Goal: Task Accomplishment & Management: Complete application form

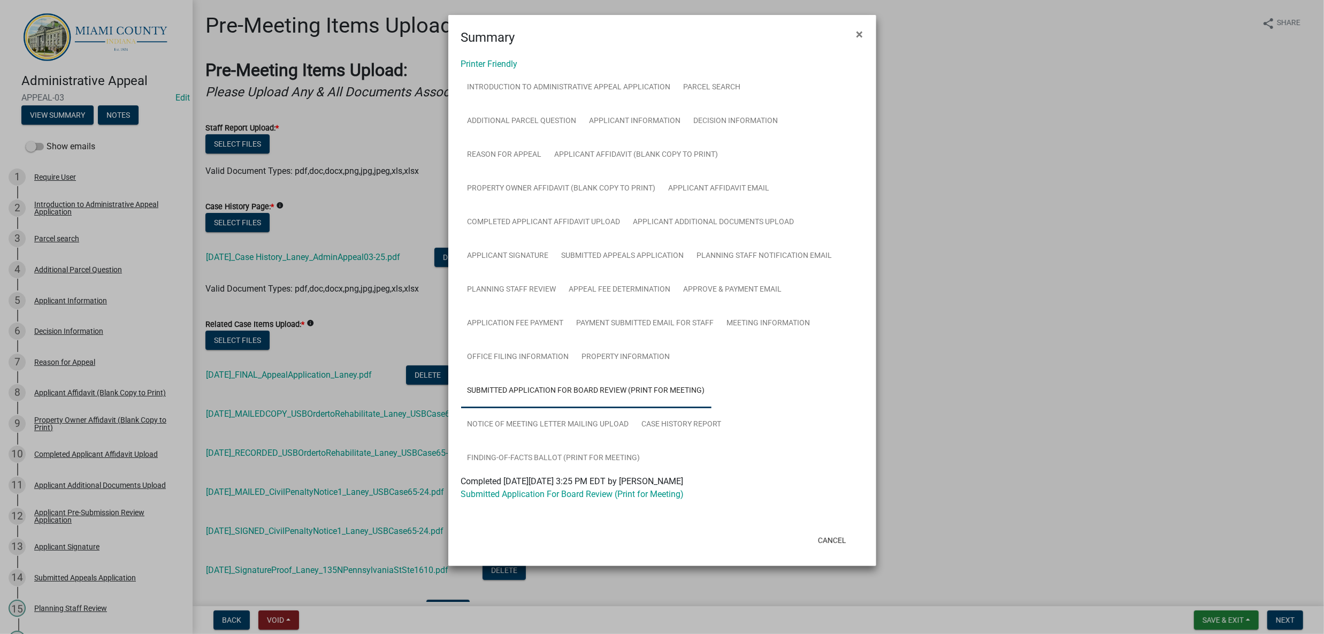
scroll to position [210, 0]
click at [927, 449] on ngb-modal-window "Summary × Printer Friendly Introduction to Administrative Appeal Application Pa…" at bounding box center [662, 317] width 1324 height 634
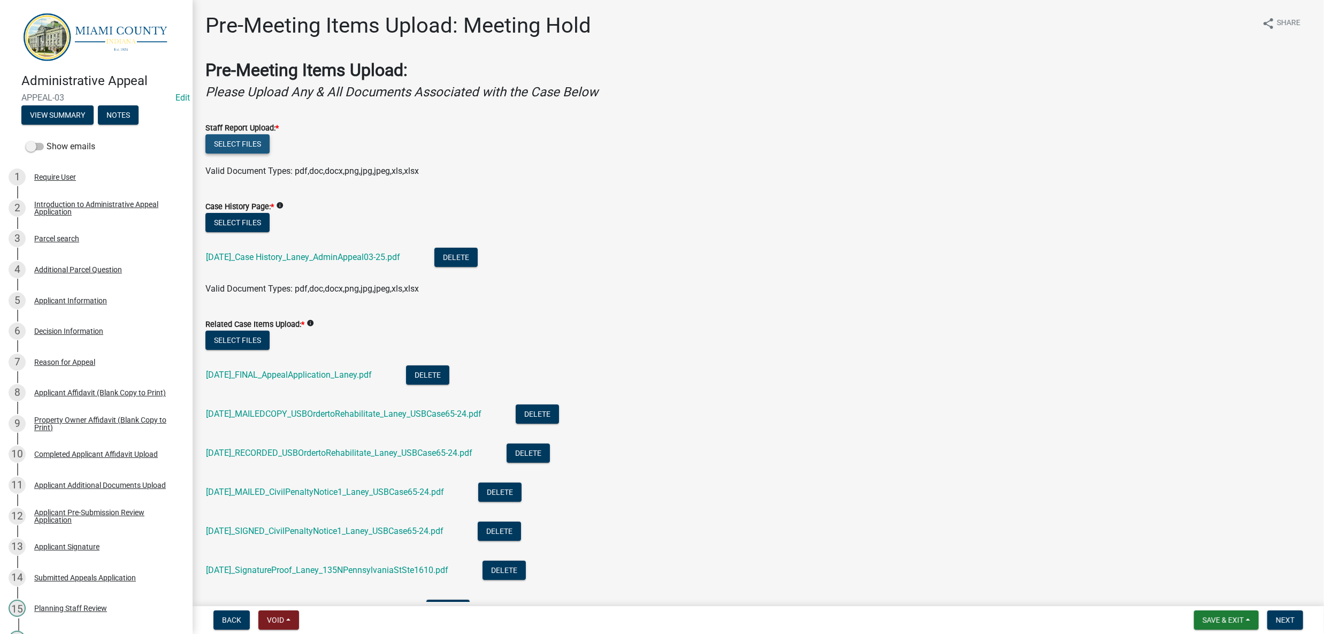
click at [270, 154] on button "Select files" at bounding box center [237, 143] width 64 height 19
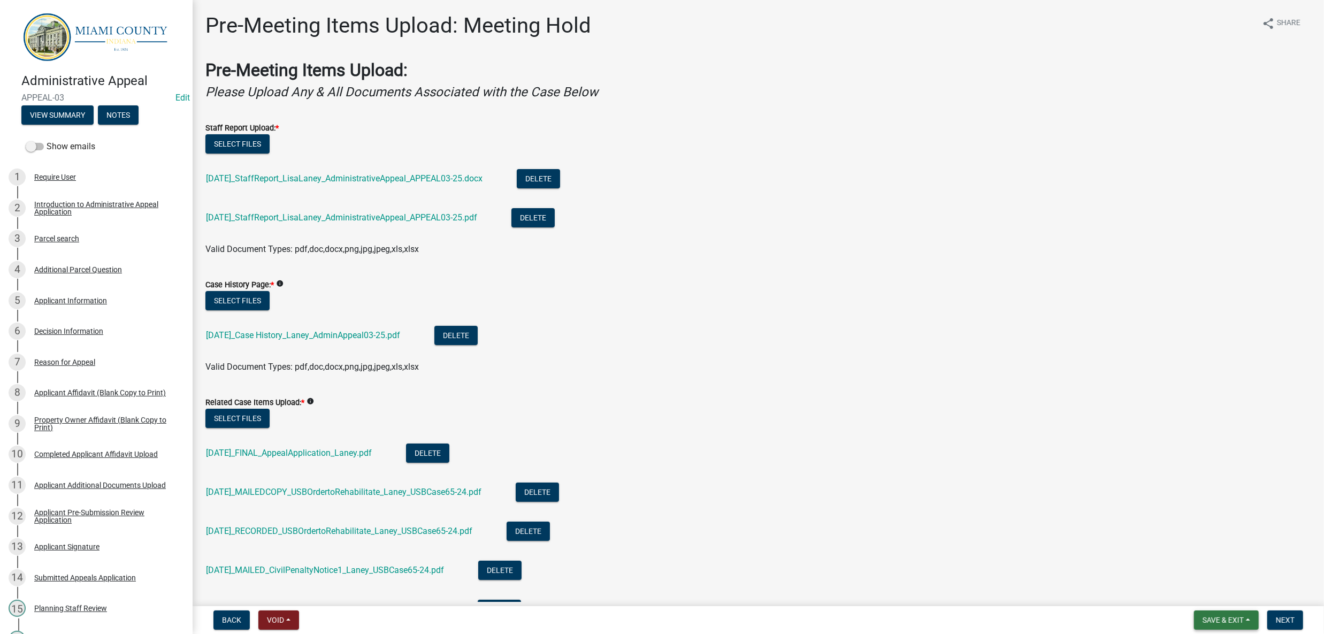
click at [1231, 618] on button "Save & Exit" at bounding box center [1226, 619] width 65 height 19
click at [1228, 589] on button "Save & Exit" at bounding box center [1216, 588] width 86 height 26
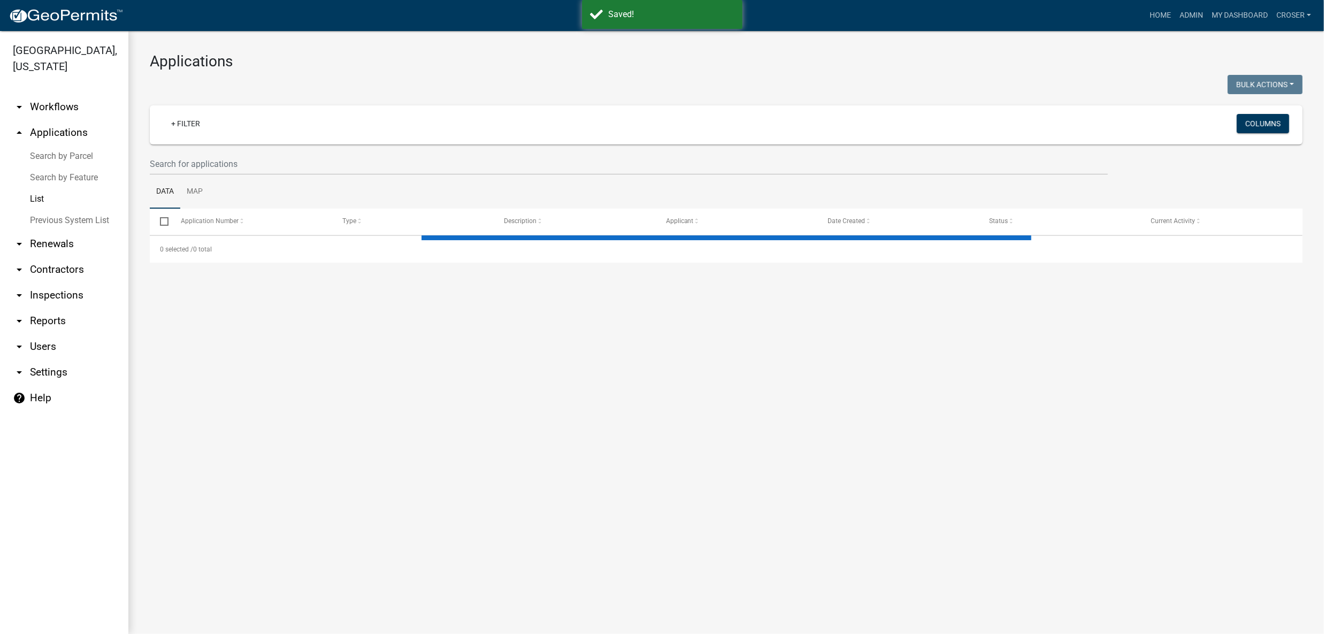
select select "3: 100"
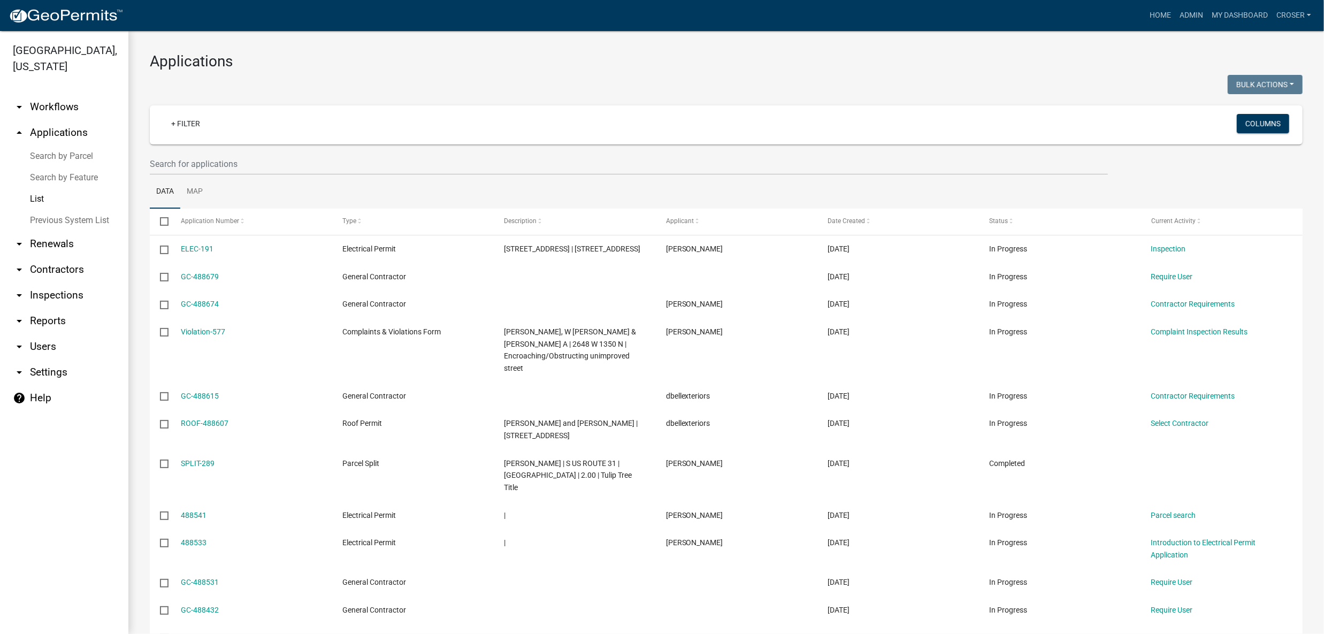
click at [71, 167] on link "Search by Parcel" at bounding box center [64, 156] width 128 height 21
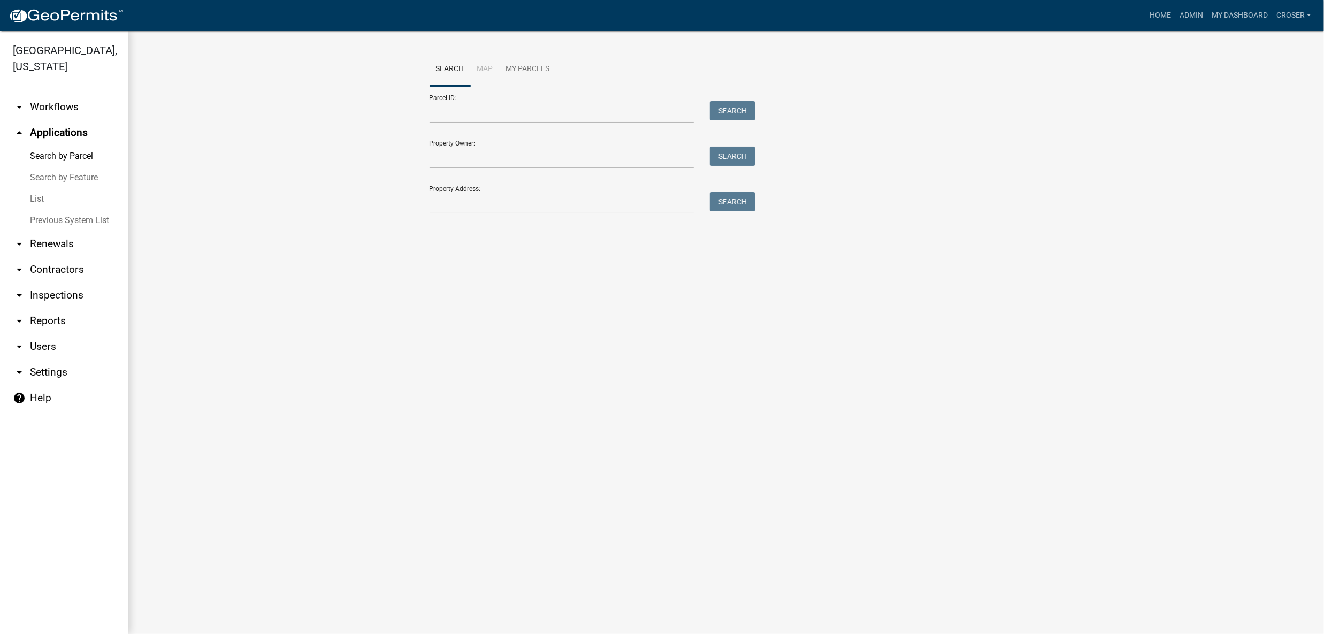
click at [478, 111] on div "Parcel ID: Search" at bounding box center [590, 104] width 321 height 37
click at [470, 123] on input "Parcel ID:" at bounding box center [562, 112] width 265 height 22
paste input "52-09-19-100-004.000-006"
type input "52-09-19-100-004.000-006"
click at [724, 120] on button "Search" at bounding box center [732, 110] width 45 height 19
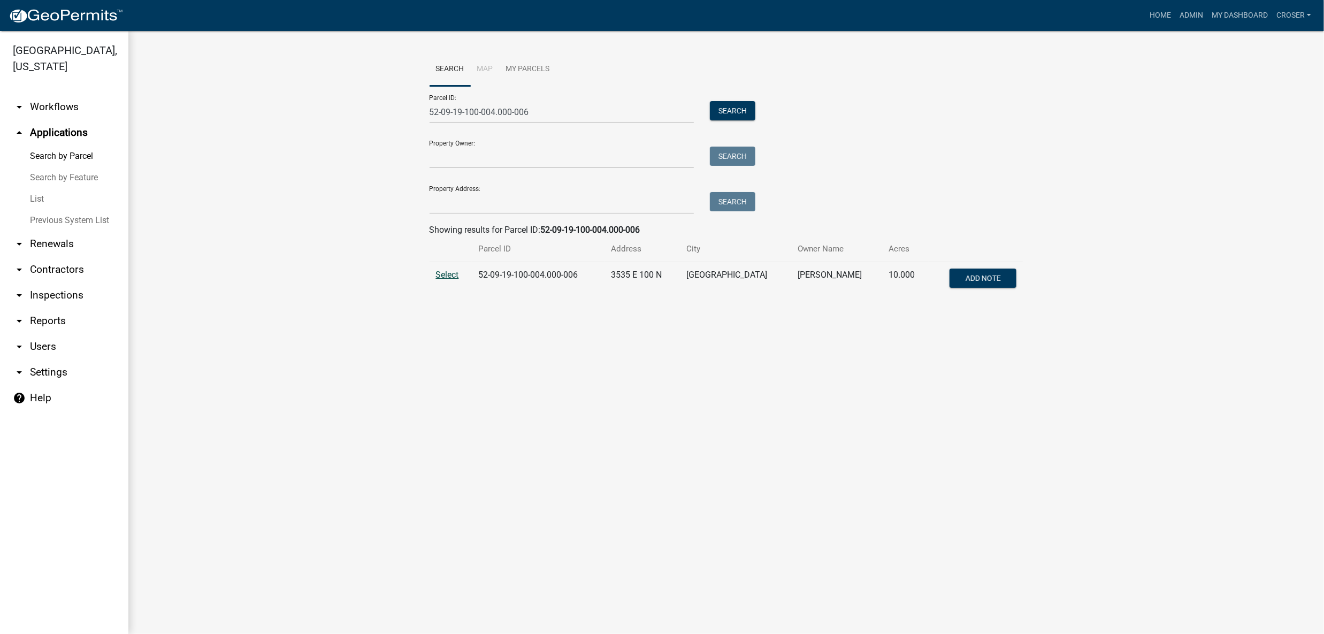
click at [447, 280] on span "Select" at bounding box center [447, 275] width 23 height 10
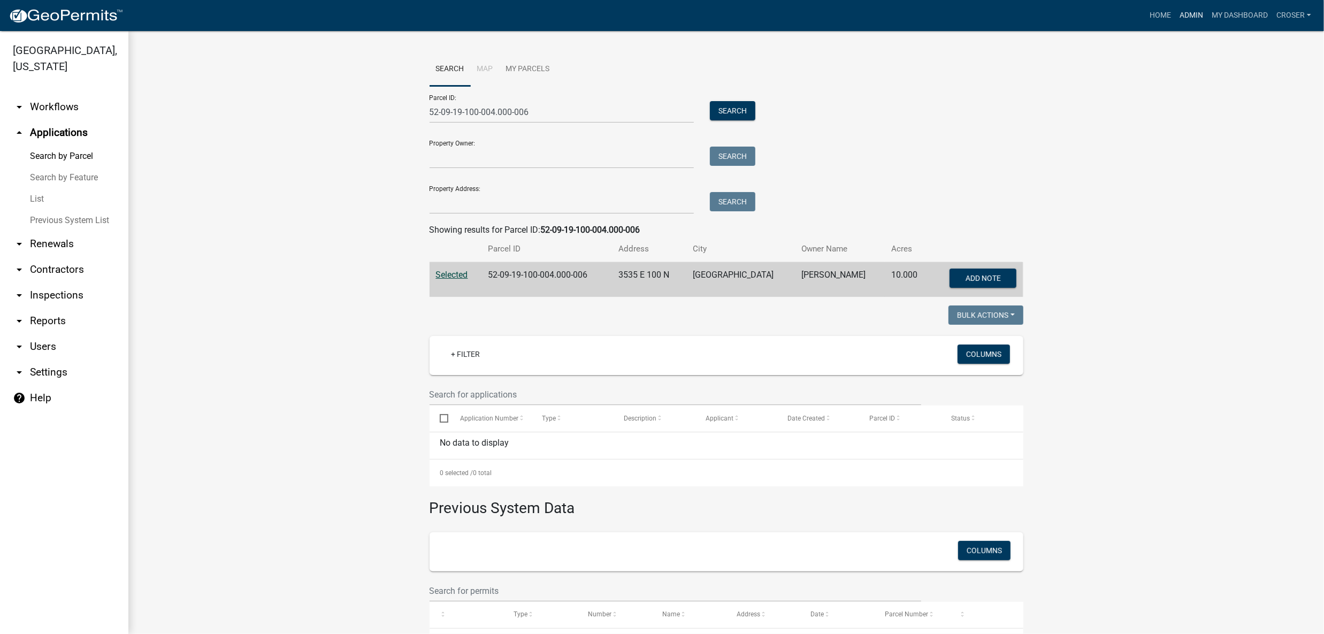
drag, startPoint x: 1163, startPoint y: 14, endPoint x: 1157, endPoint y: 41, distance: 26.9
click at [1175, 14] on link "Admin" at bounding box center [1191, 15] width 32 height 20
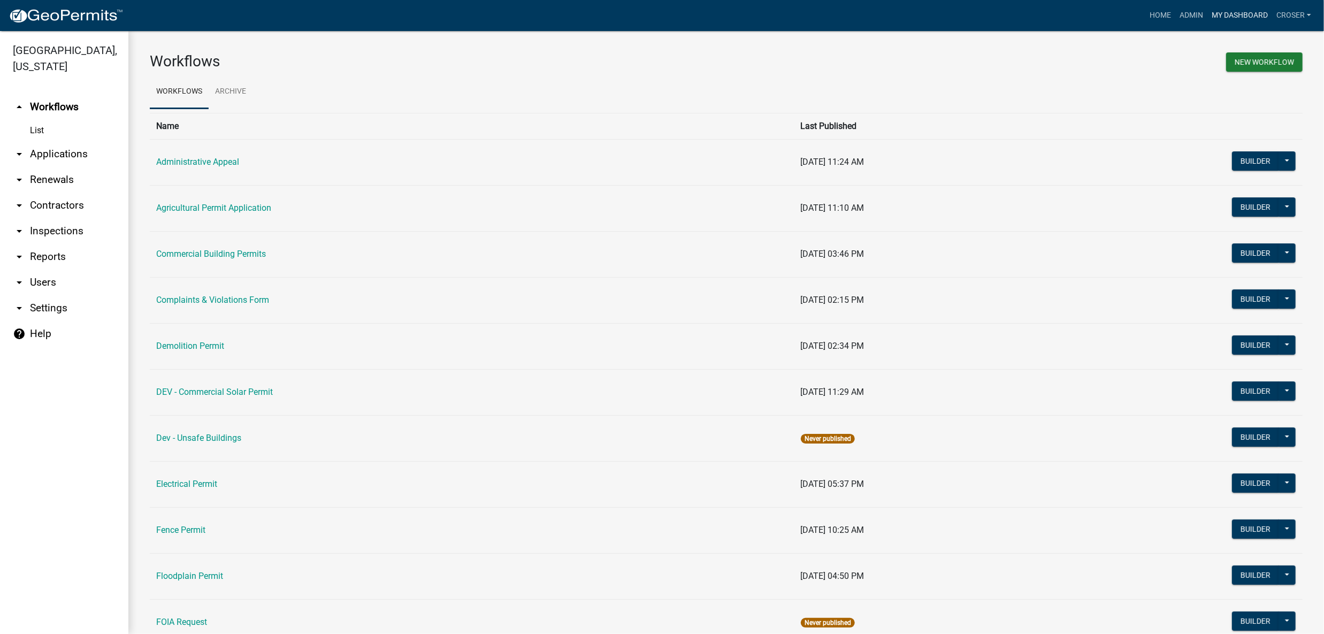
click at [1208, 13] on link "My Dashboard" at bounding box center [1240, 15] width 65 height 20
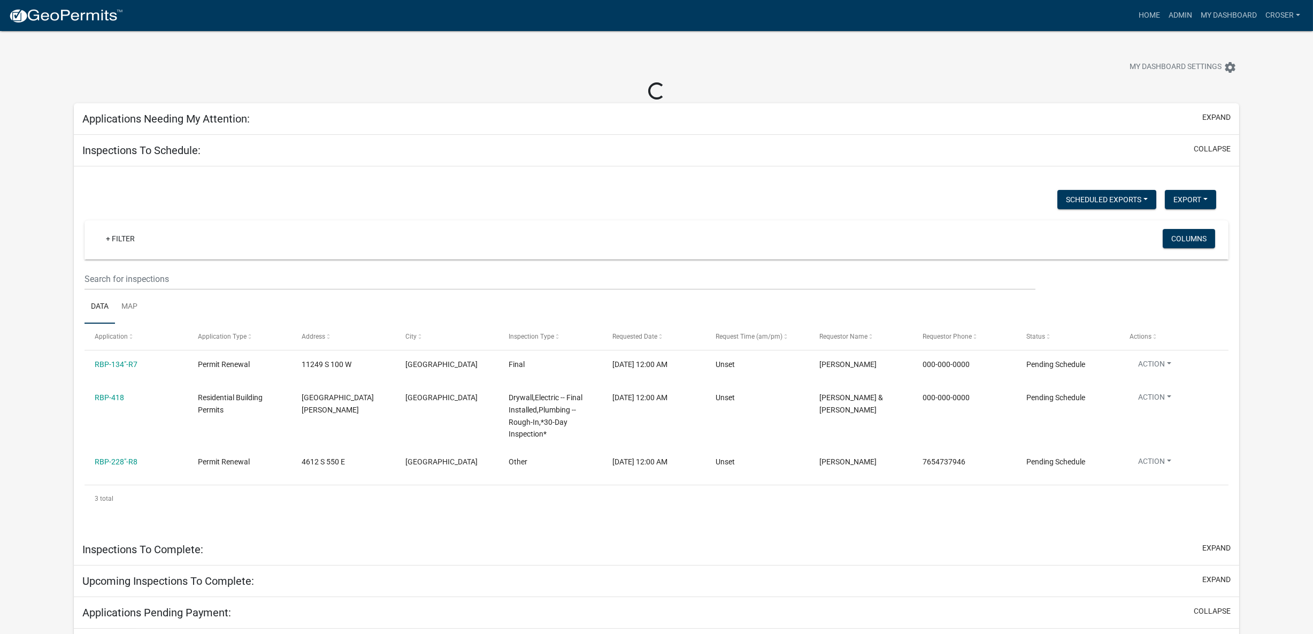
select select "3: 100"
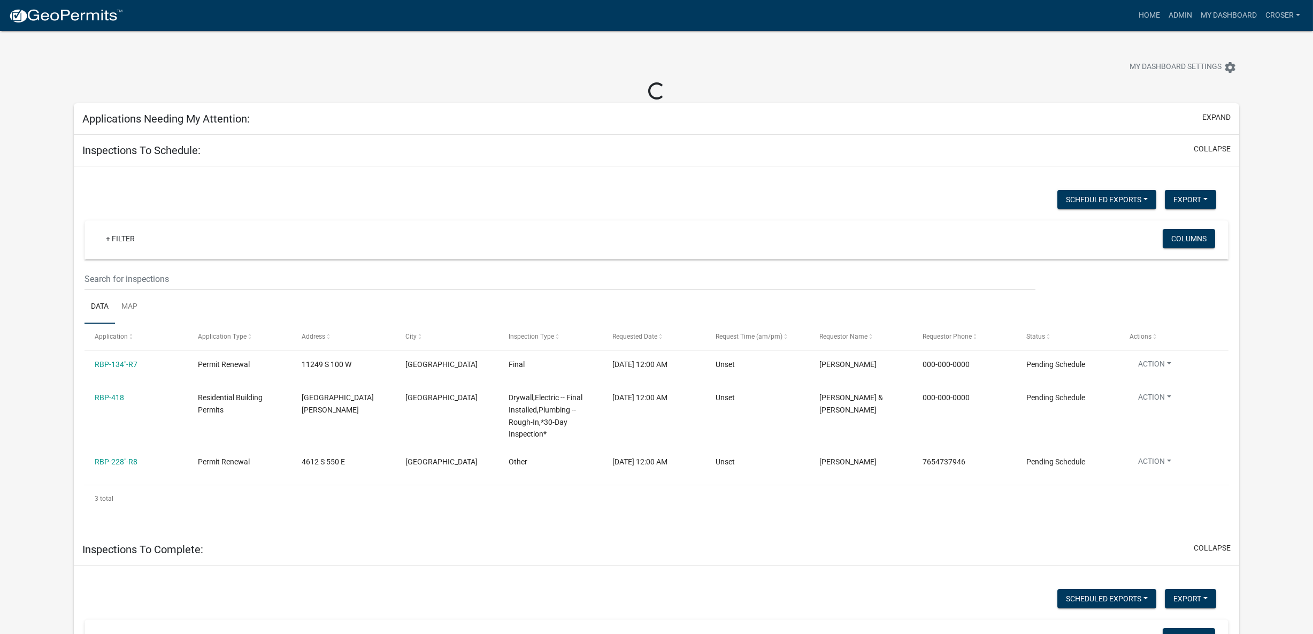
select select "3: 100"
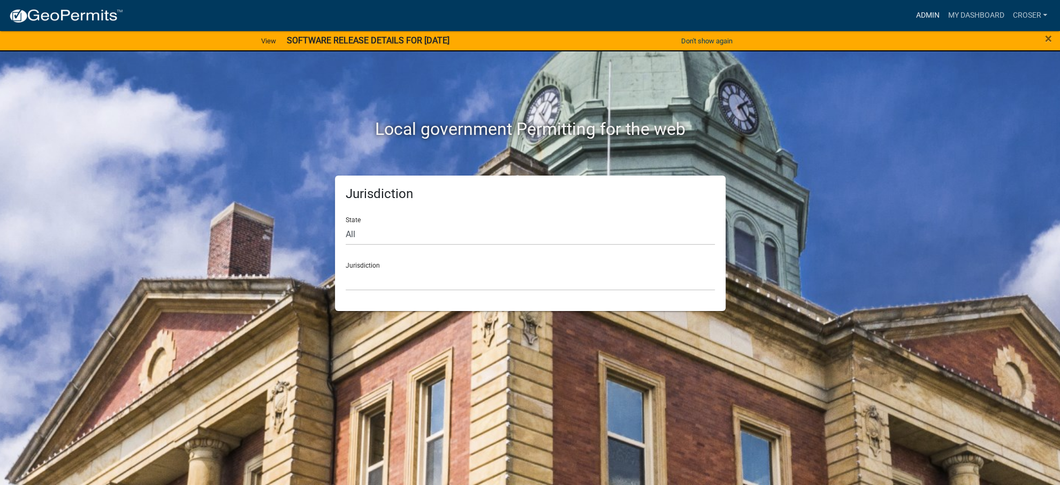
click at [911, 22] on link "Admin" at bounding box center [927, 15] width 32 height 20
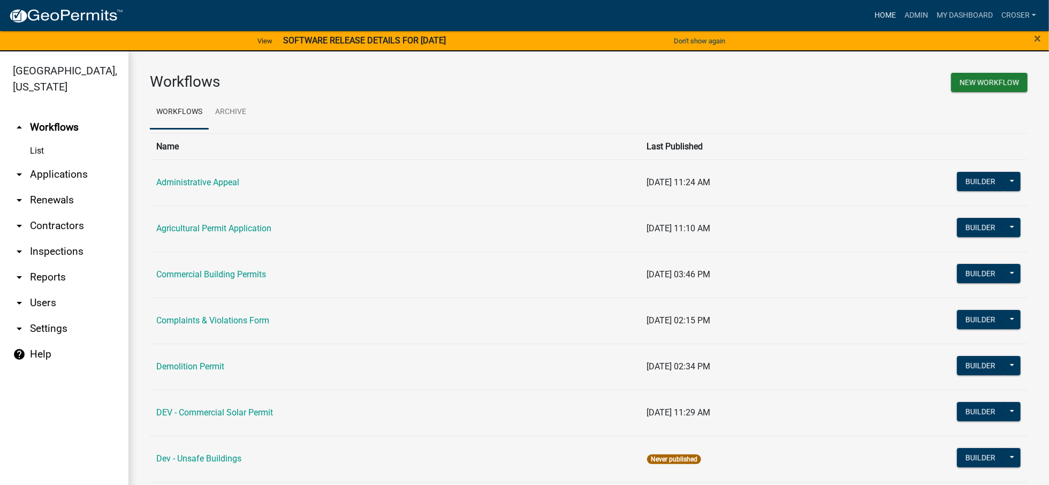
click at [870, 14] on link "Home" at bounding box center [885, 15] width 30 height 20
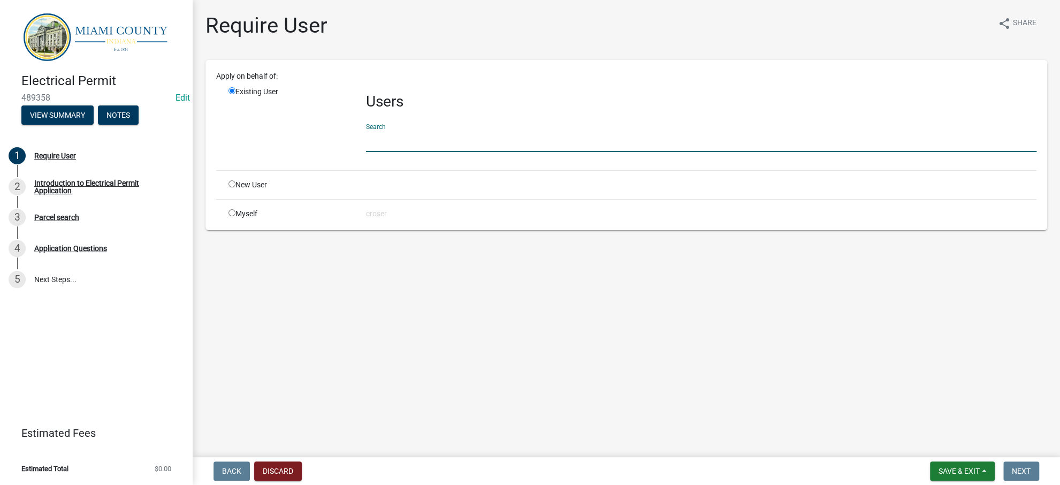
click at [402, 152] on input "text" at bounding box center [701, 141] width 670 height 22
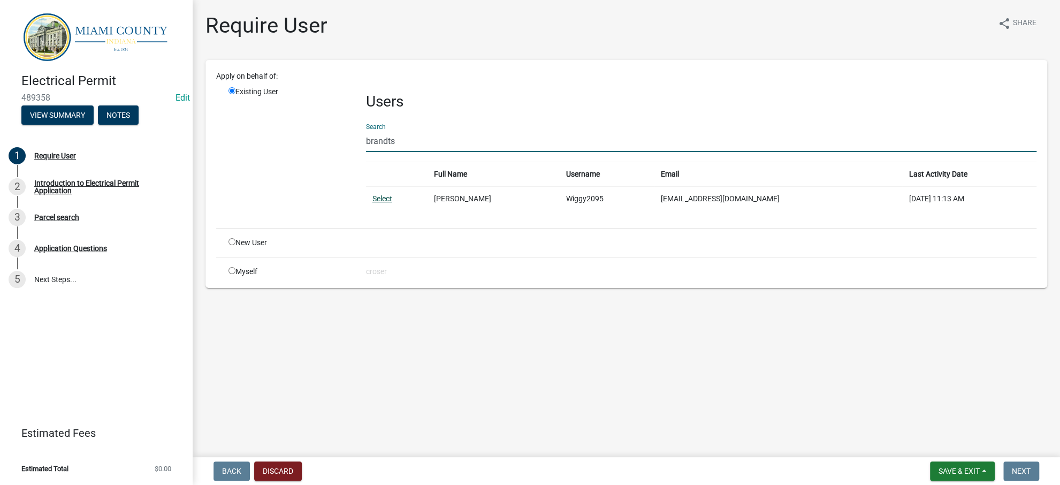
type input "brandts"
click at [392, 203] on link "Select" at bounding box center [382, 198] width 20 height 9
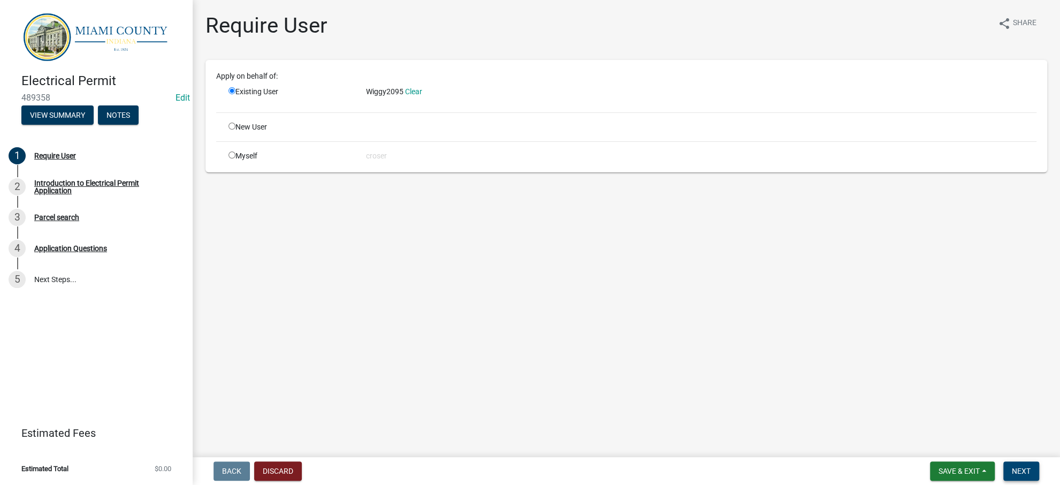
click at [1003, 461] on button "Next" at bounding box center [1021, 470] width 36 height 19
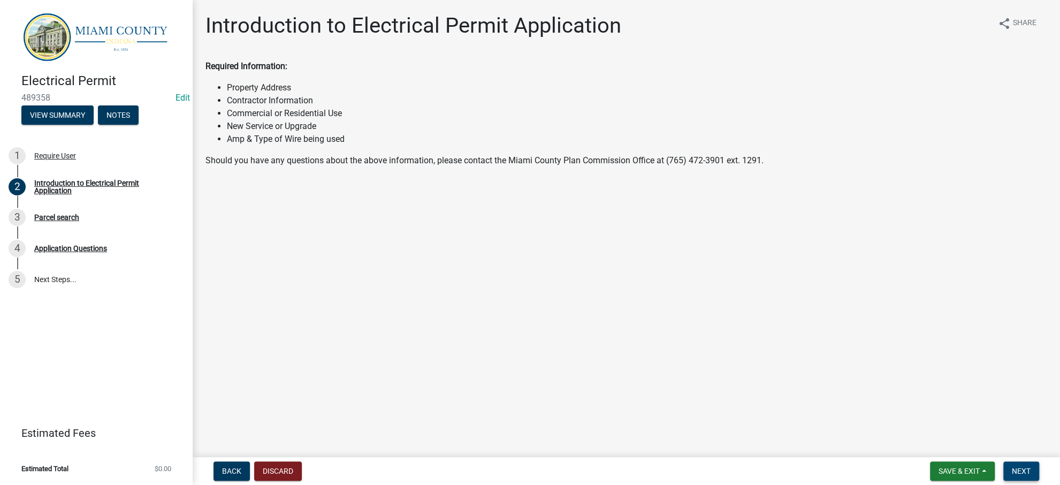
click at [1022, 467] on span "Next" at bounding box center [1021, 471] width 19 height 9
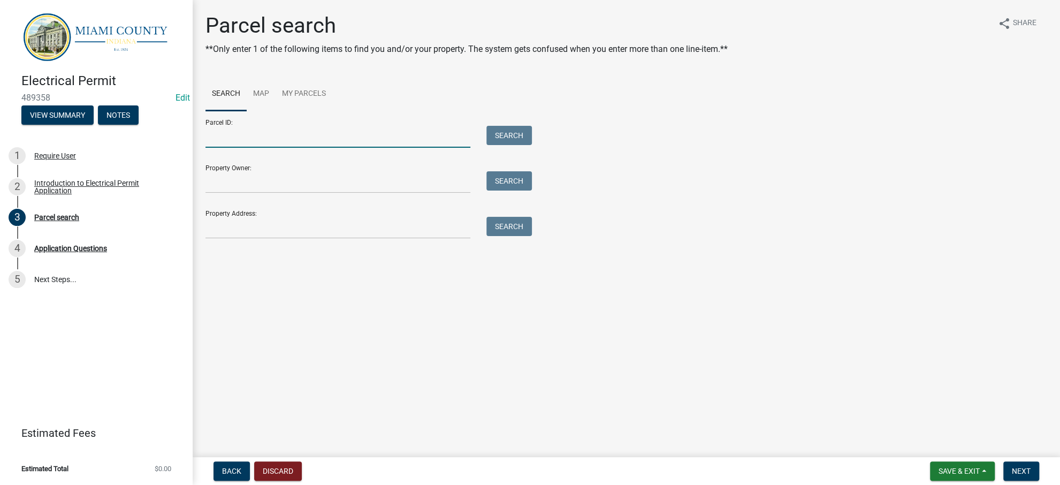
click at [323, 148] on input "Parcel ID:" at bounding box center [337, 137] width 265 height 22
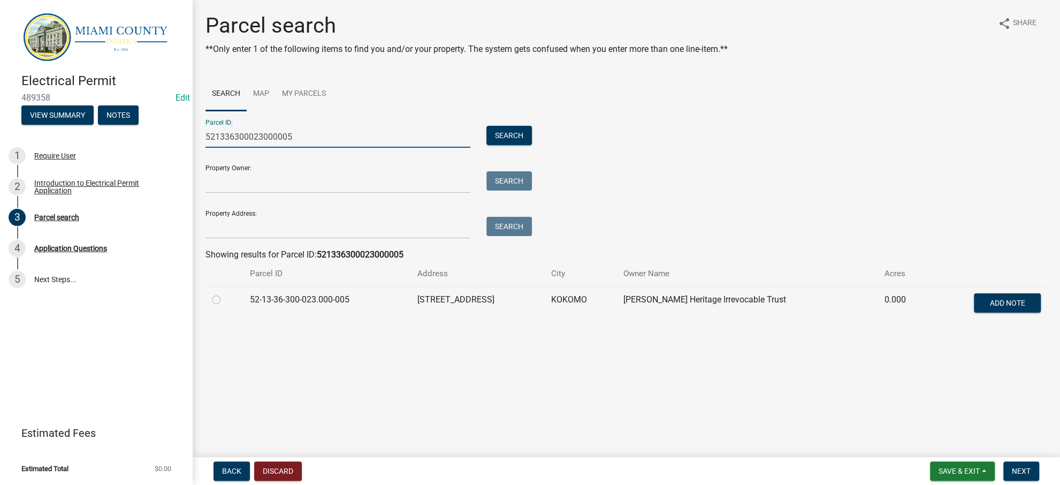
type input "521336300023000005"
click at [225, 293] on label at bounding box center [225, 293] width 0 height 0
click at [225, 300] on input "radio" at bounding box center [228, 296] width 7 height 7
radio input "true"
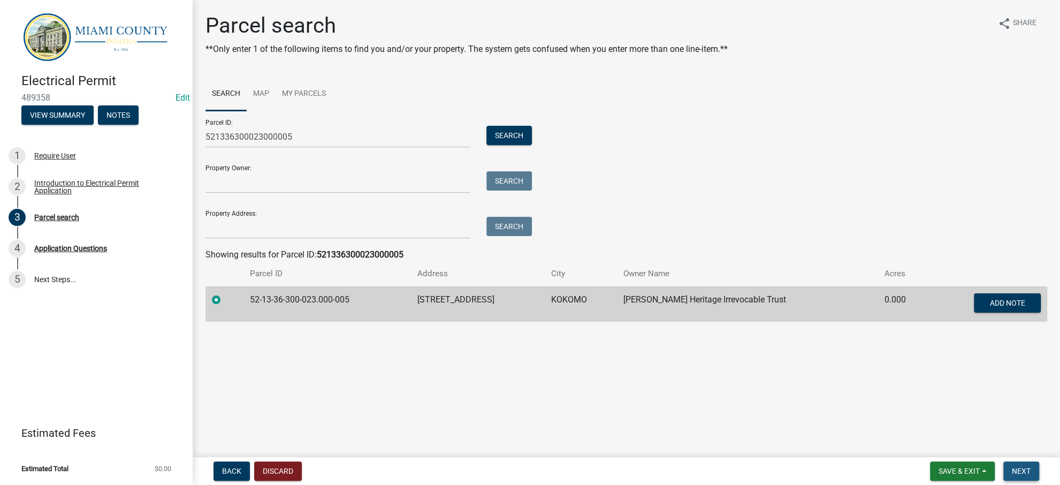
click at [1022, 467] on span "Next" at bounding box center [1021, 471] width 19 height 9
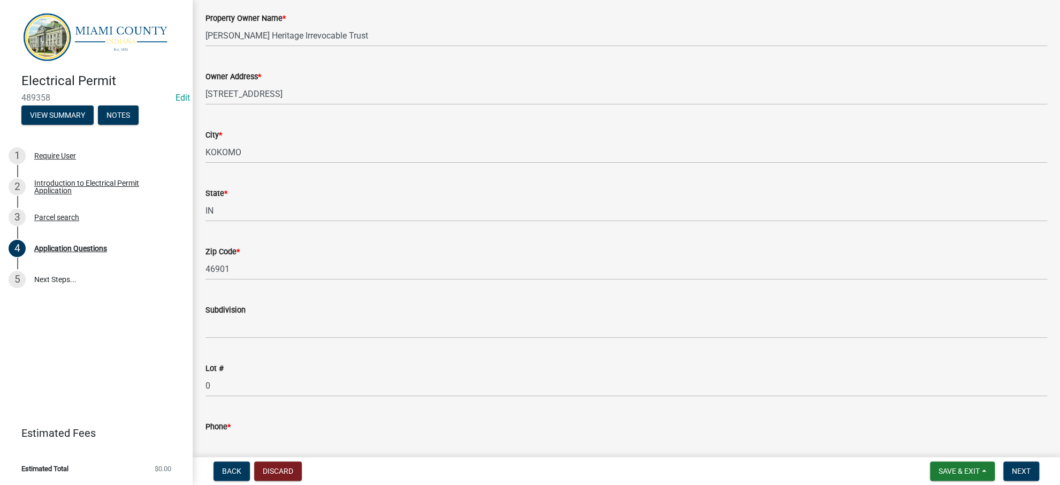
scroll to position [499, 0]
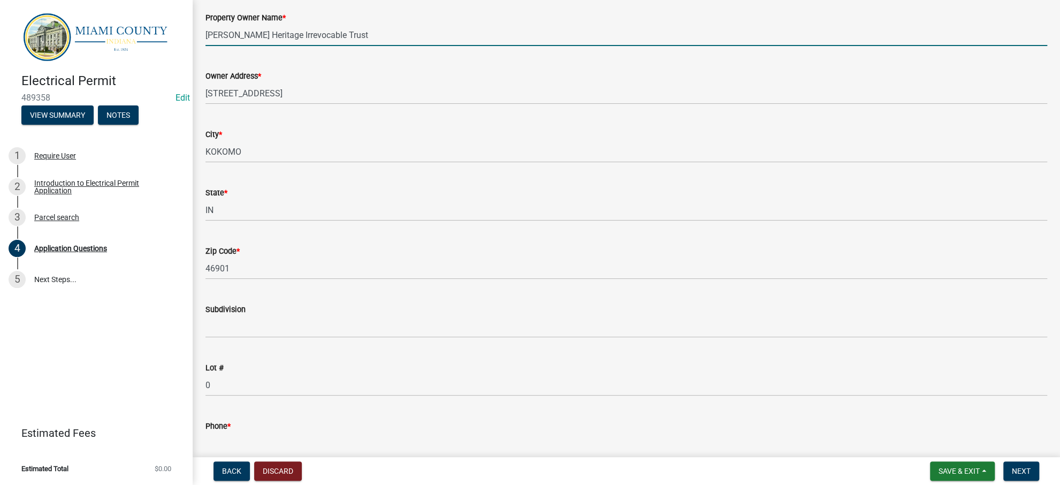
drag, startPoint x: 398, startPoint y: 162, endPoint x: 202, endPoint y: 165, distance: 196.4
click at [202, 46] on div "Property Owner Name * Hinshaw Heritage Irrevocable Trust" at bounding box center [626, 21] width 858 height 50
type input "Joe Hinshaw"
click at [459, 46] on div "Property Owner Name * Joe Hinshaw" at bounding box center [626, 21] width 842 height 50
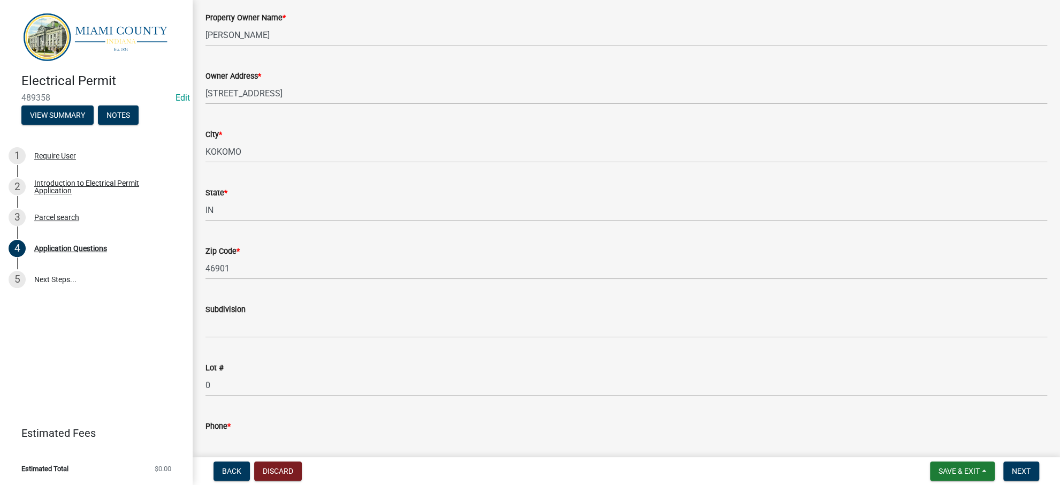
click at [409, 163] on div "City * KOKOMO" at bounding box center [626, 138] width 842 height 50
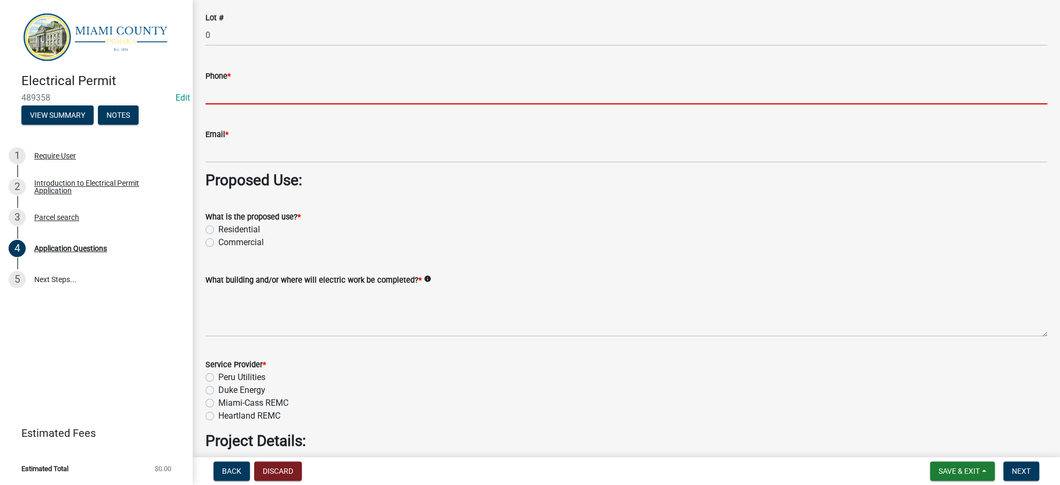
click at [271, 104] on input "Phone *" at bounding box center [626, 93] width 842 height 22
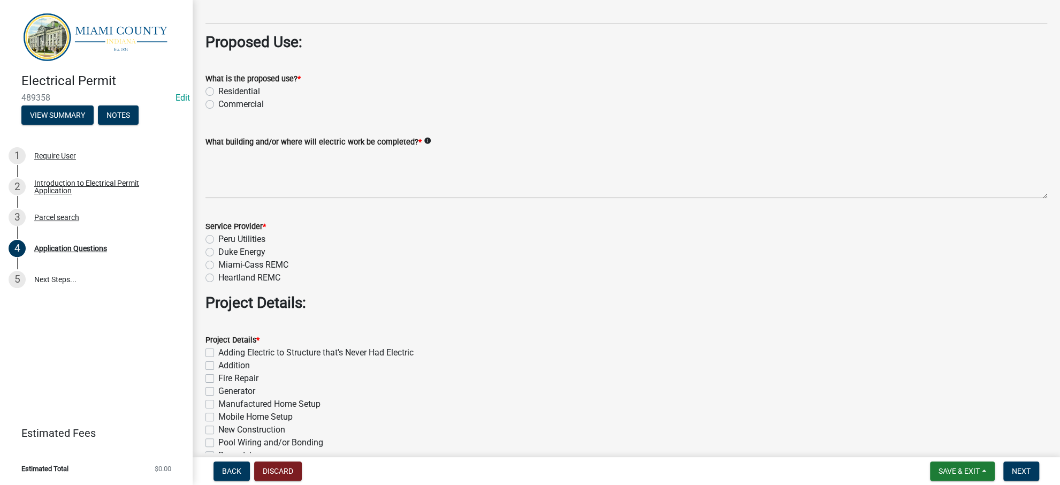
click at [395, 25] on div "Email *" at bounding box center [626, 0] width 842 height 50
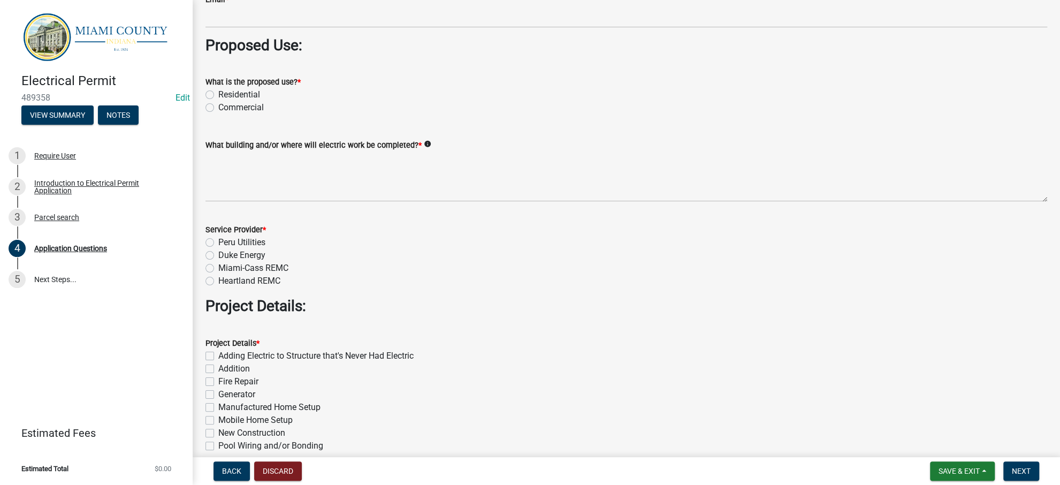
drag, startPoint x: 234, startPoint y: 181, endPoint x: 240, endPoint y: 219, distance: 37.9
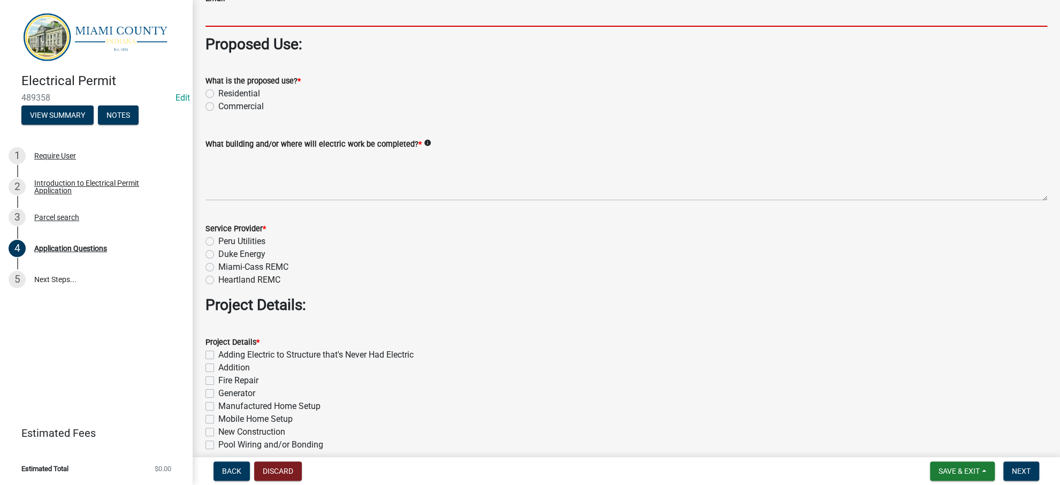
click at [240, 27] on input "Email *" at bounding box center [626, 16] width 842 height 22
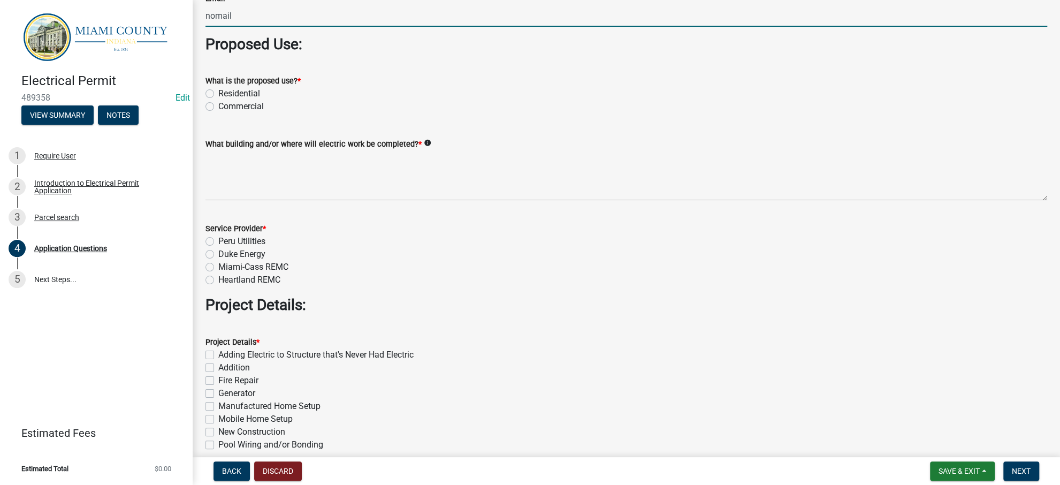
type input "nomail@nomail.com"
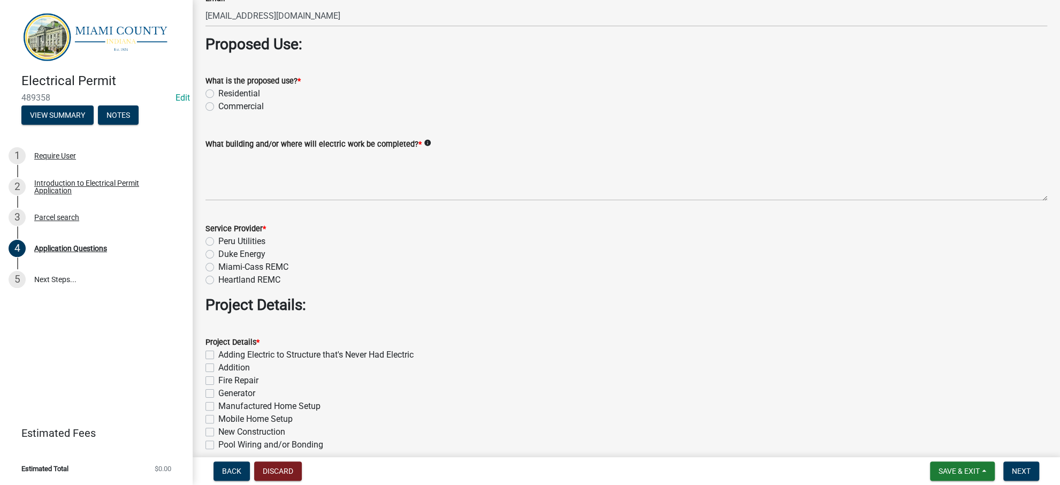
click at [260, 100] on label "Residential" at bounding box center [239, 93] width 42 height 13
click at [225, 94] on input "Residential" at bounding box center [221, 90] width 7 height 7
radio input "true"
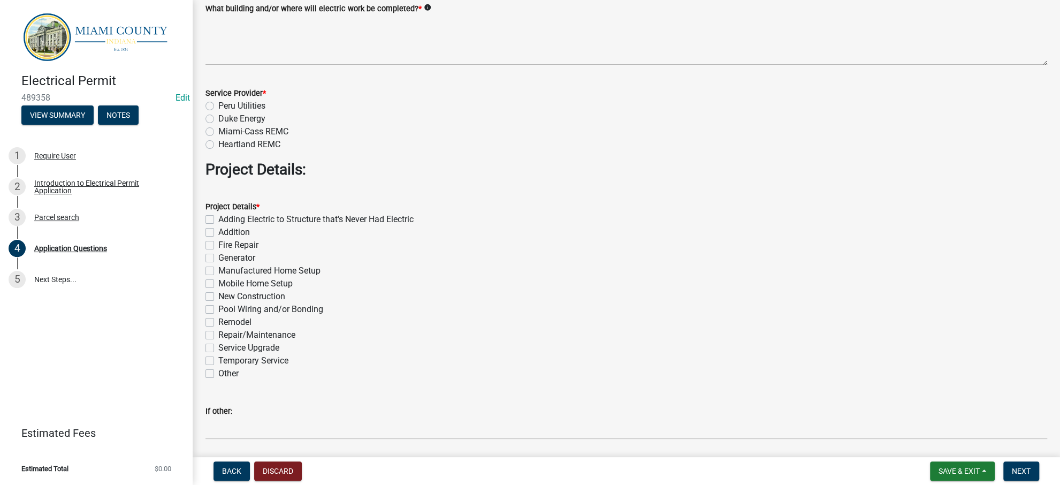
click at [721, 15] on div "What building and/or where will electric work be completed? * info" at bounding box center [626, 8] width 842 height 13
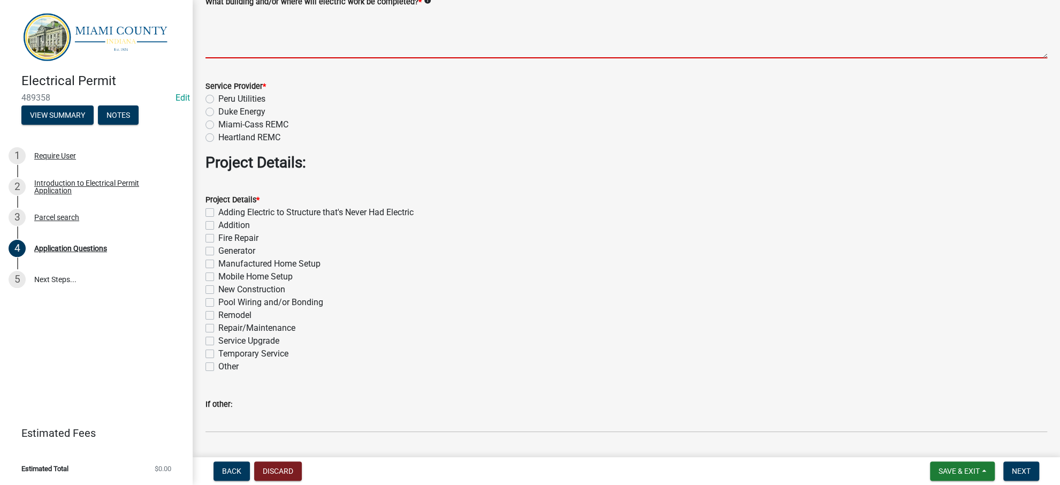
click at [445, 58] on textarea "What building and/or where will electric work be completed? *" at bounding box center [626, 33] width 842 height 50
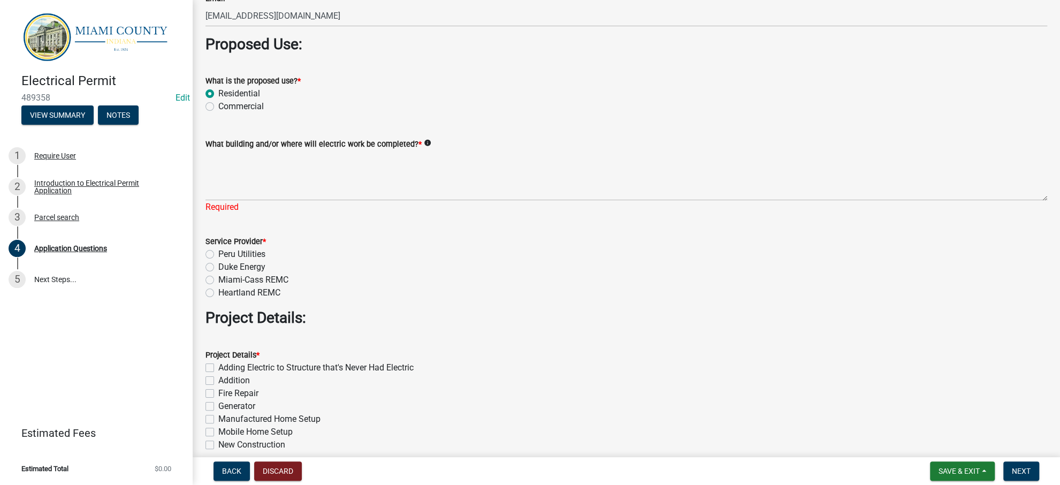
type input "463-254-6076"
click at [510, 62] on wm-data-entity-input "Proposed Use:" at bounding box center [626, 48] width 842 height 27
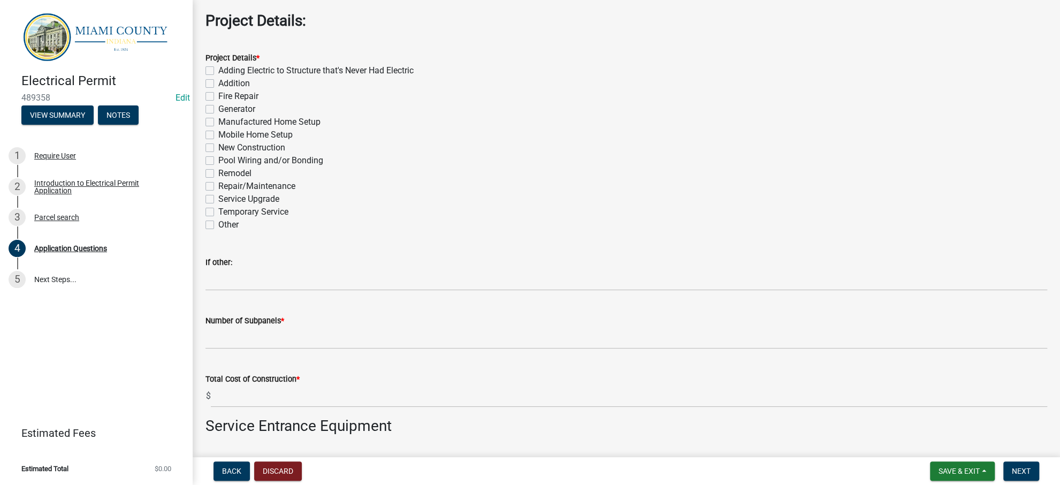
scroll to position [1282, 0]
type textarea "House"
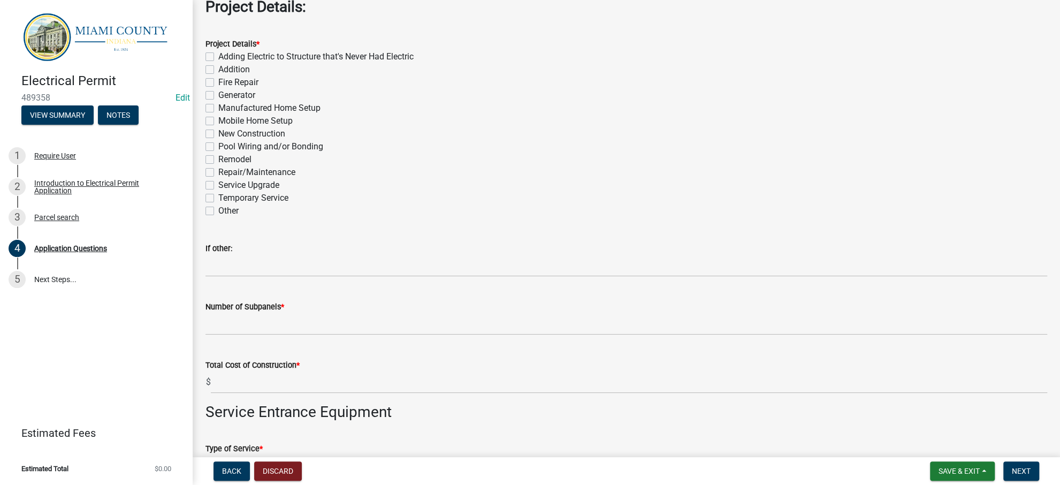
radio input "true"
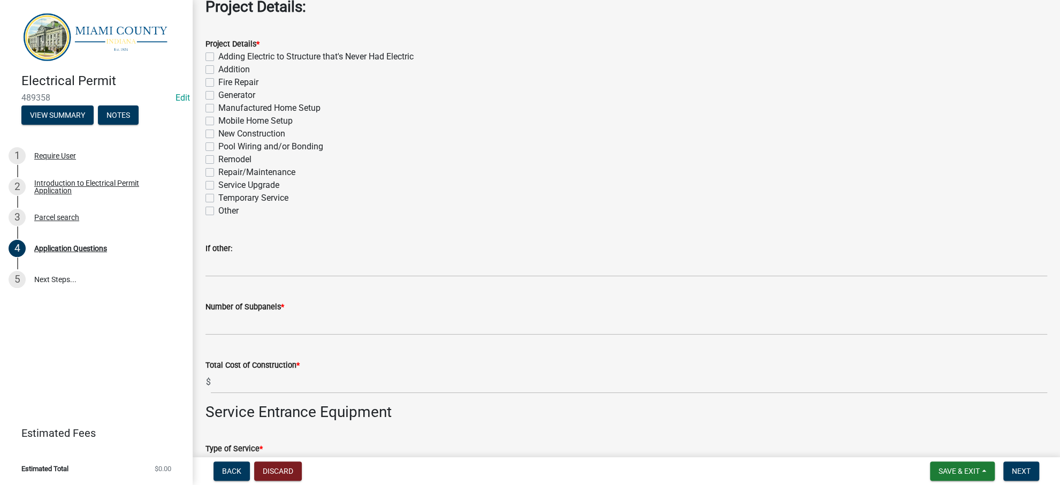
radio input "true"
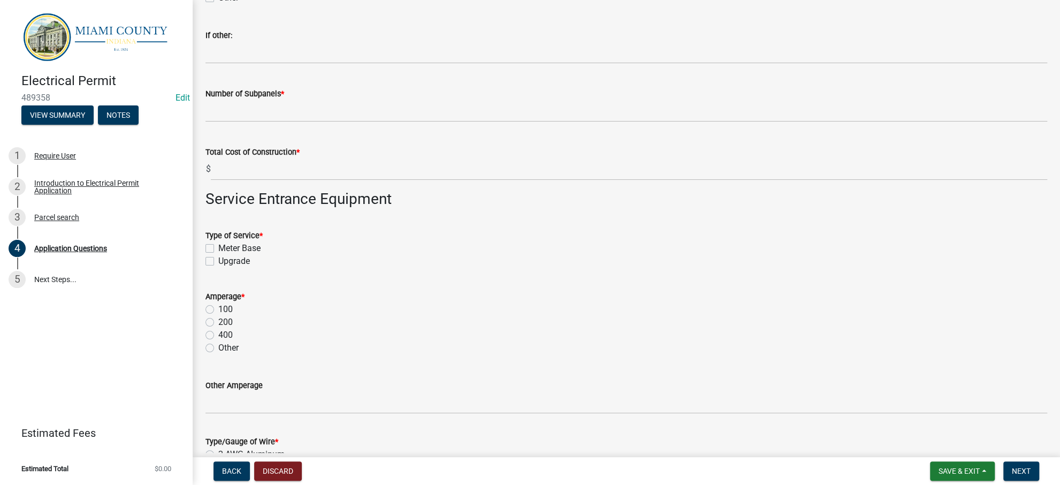
scroll to position [1496, 0]
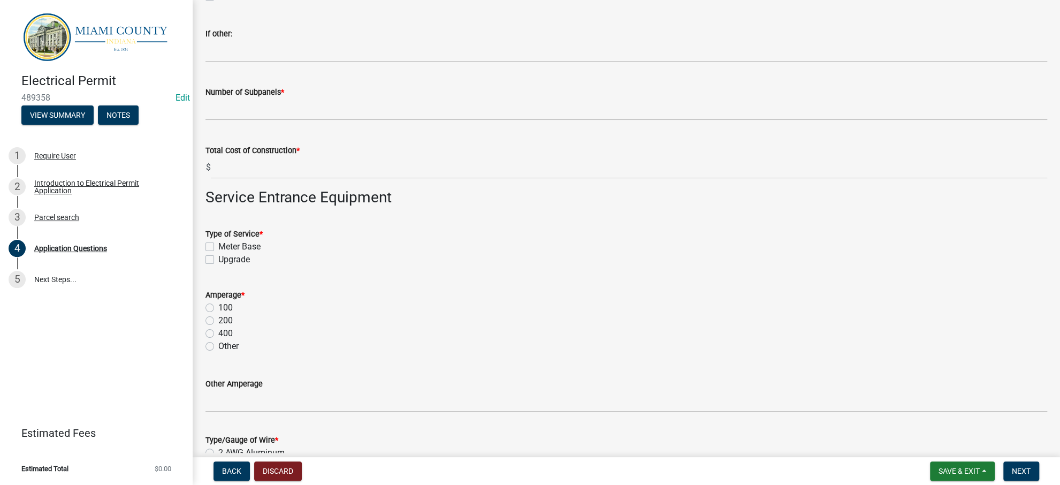
checkbox input "true"
checkbox input "false"
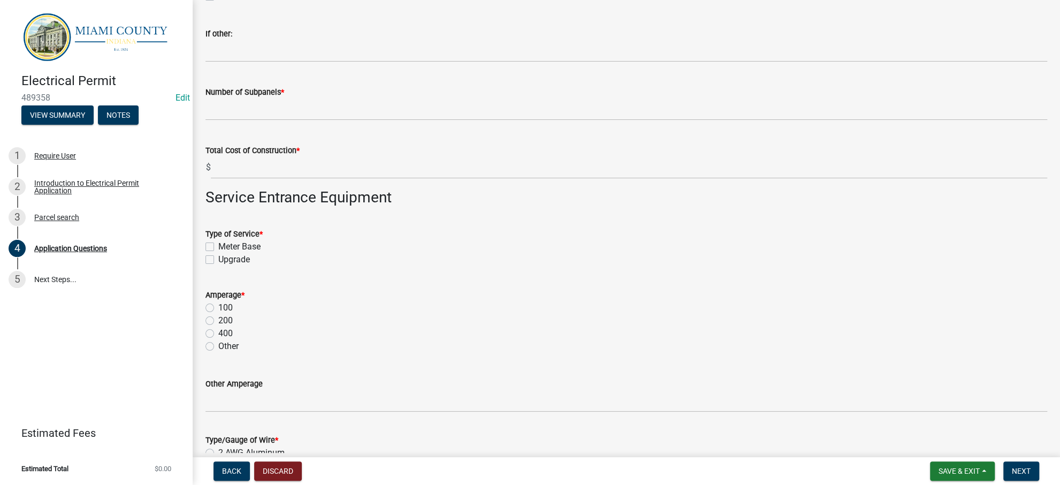
checkbox input "false"
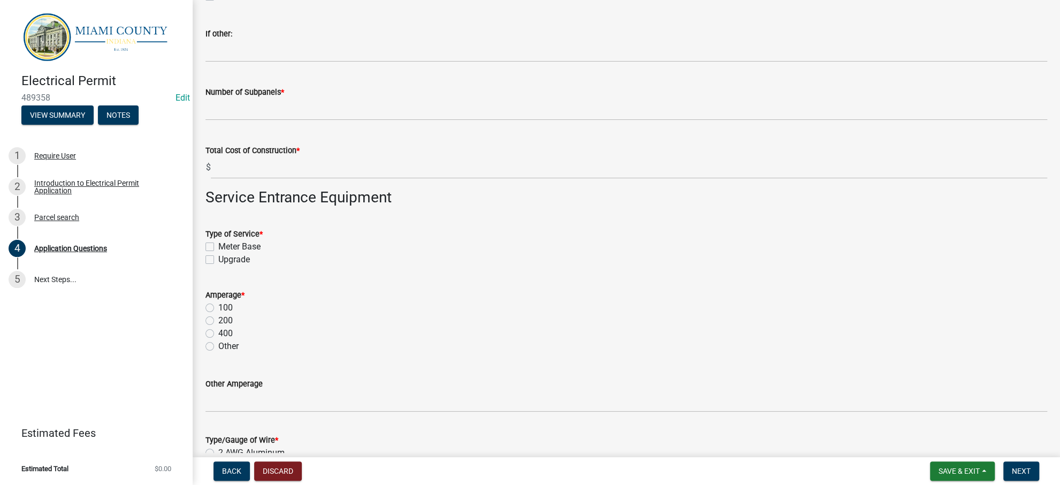
checkbox input "false"
checkbox input "true"
checkbox input "false"
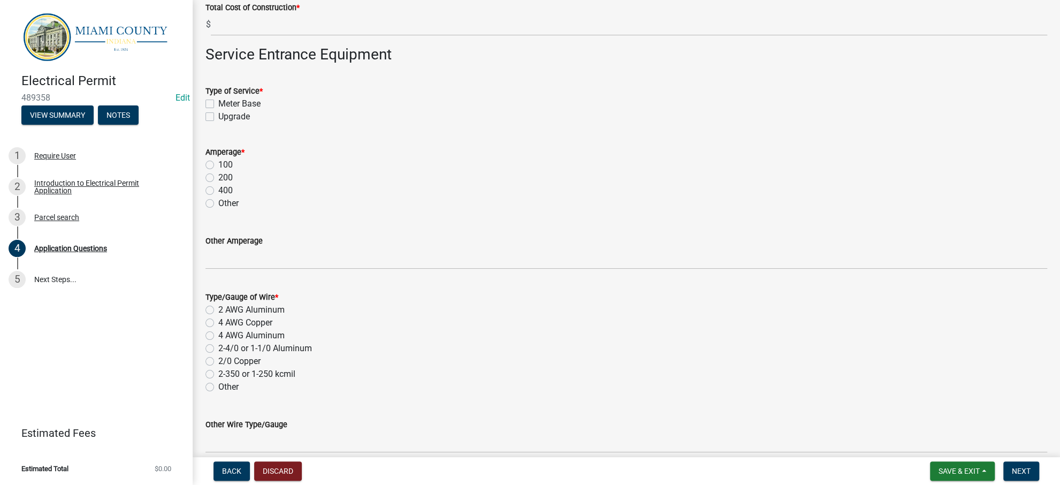
scroll to position [1639, 0]
checkbox input "true"
checkbox input "false"
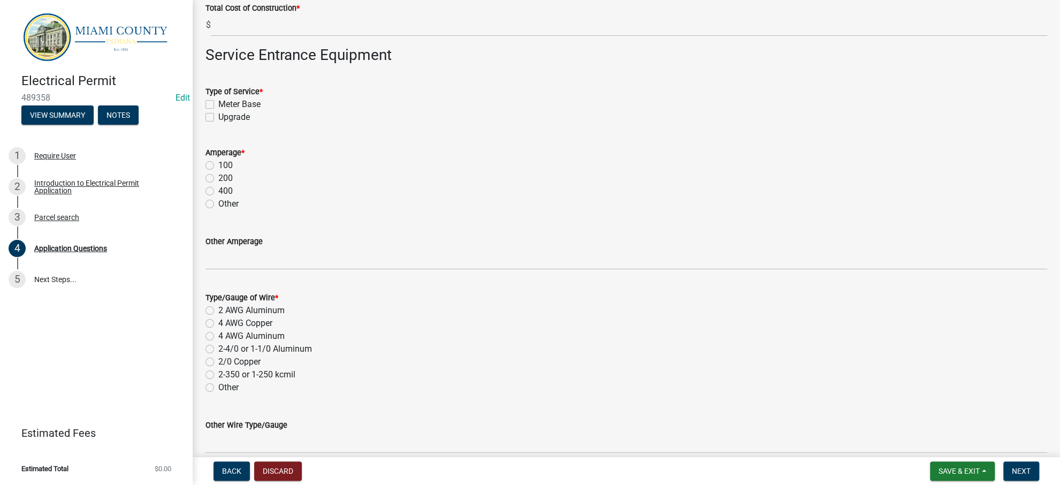
checkbox input "false"
checkbox input "true"
checkbox input "false"
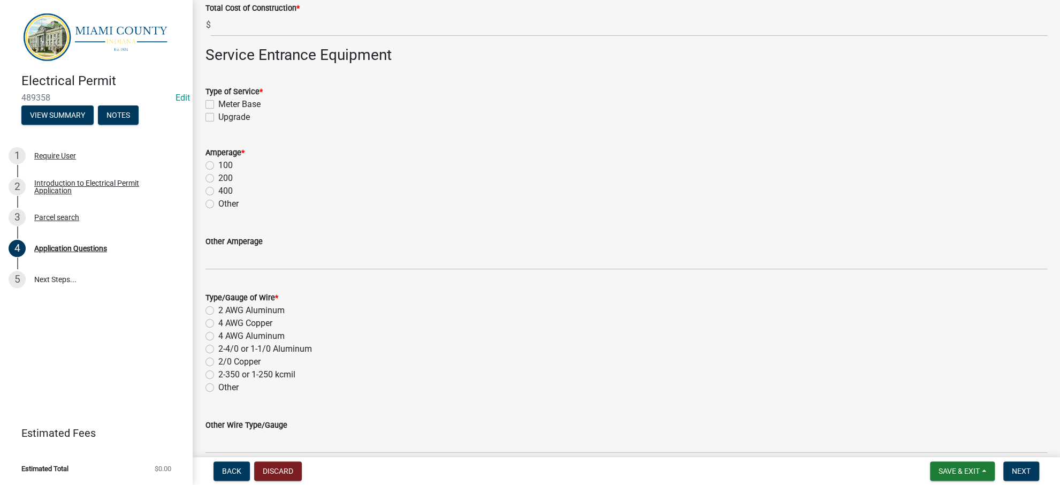
checkbox input "false"
checkbox input "true"
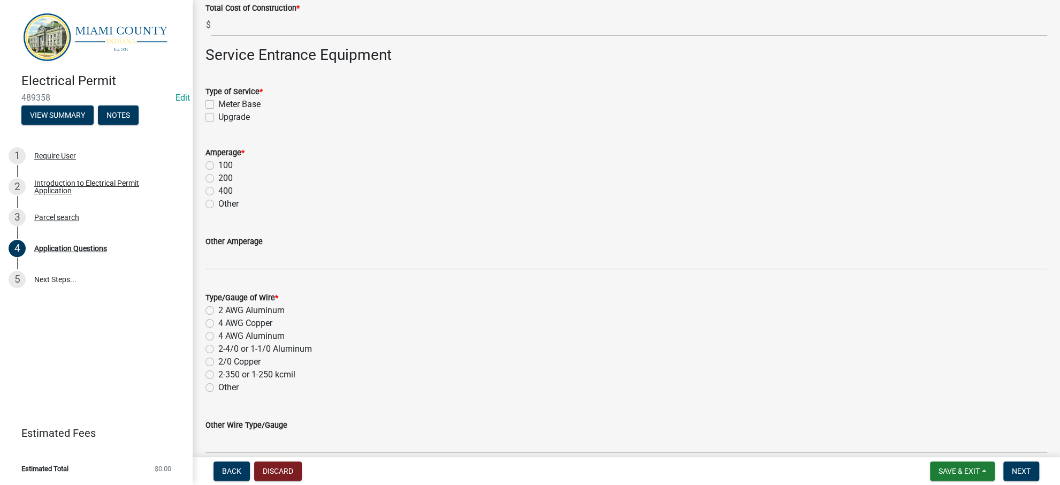
checkbox input "false"
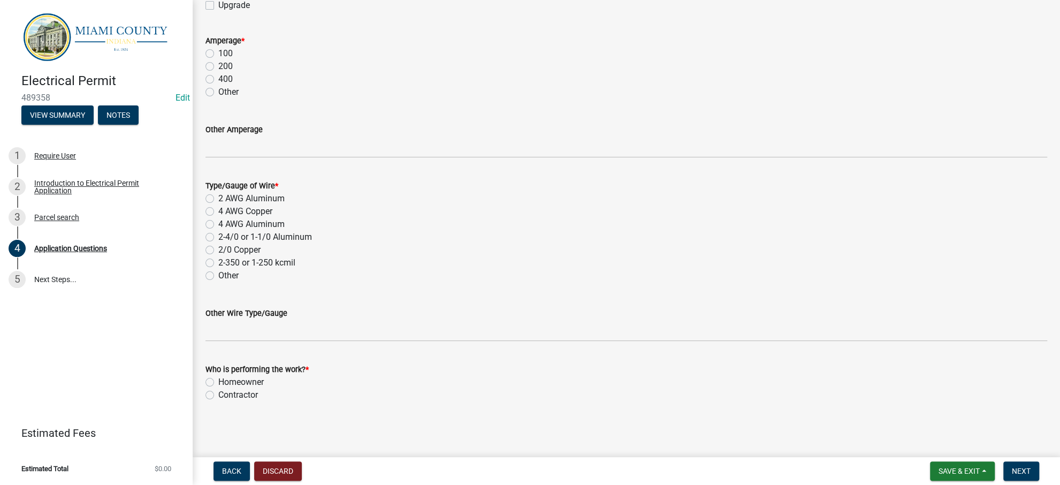
drag, startPoint x: 271, startPoint y: 85, endPoint x: 278, endPoint y: 90, distance: 8.5
drag, startPoint x: 637, startPoint y: 244, endPoint x: 630, endPoint y: 240, distance: 8.5
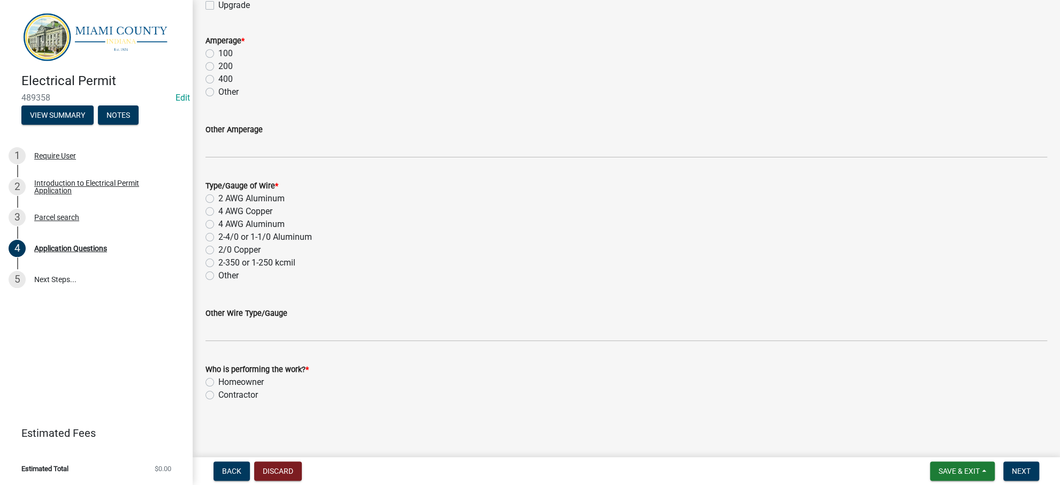
type input "0"
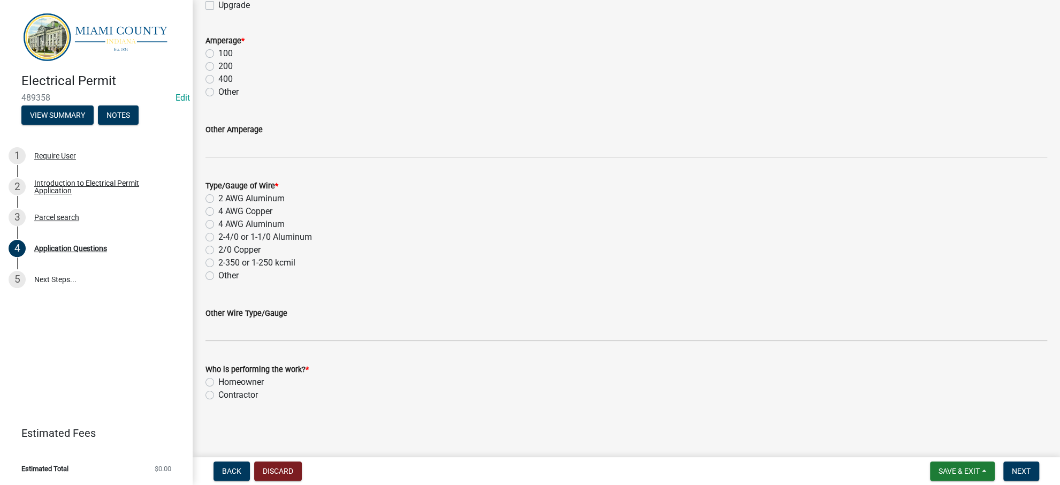
click at [246, 12] on label "Upgrade" at bounding box center [234, 5] width 32 height 13
click at [225, 6] on input "Upgrade" at bounding box center [221, 2] width 7 height 7
checkbox input "true"
checkbox input "false"
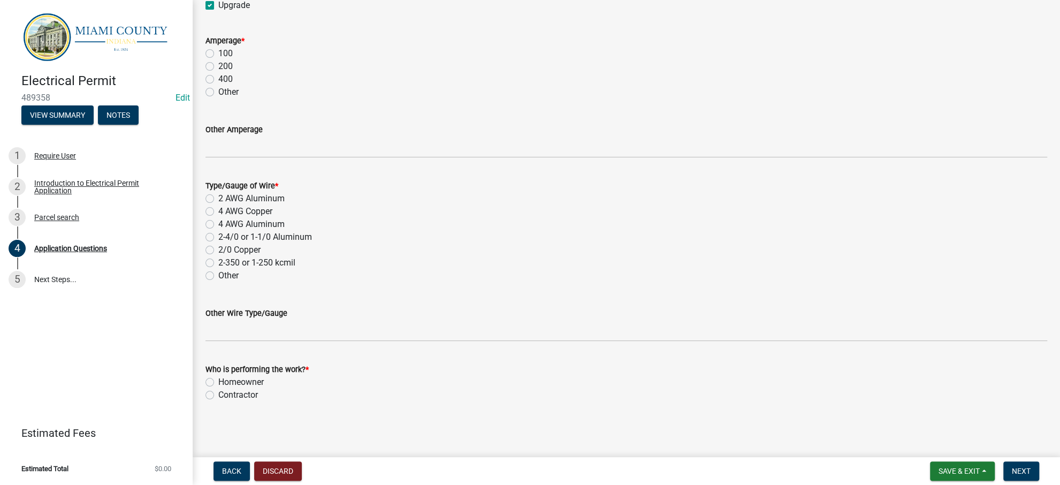
checkbox input "true"
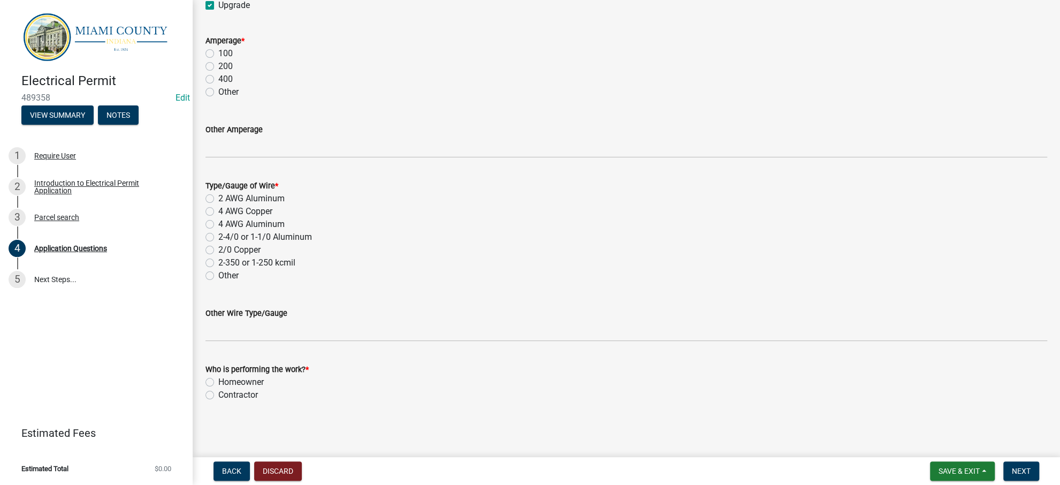
drag, startPoint x: 282, startPoint y: 155, endPoint x: 205, endPoint y: 158, distance: 77.1
type input "12000.00"
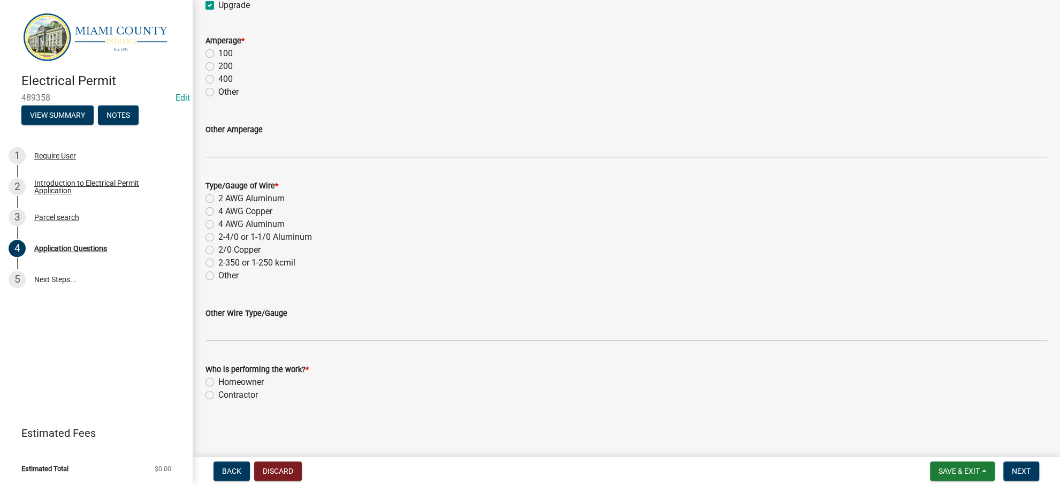
click at [392, 12] on div "Upgrade" at bounding box center [626, 5] width 842 height 13
click at [387, 86] on div "400" at bounding box center [626, 79] width 842 height 13
drag, startPoint x: 229, startPoint y: 135, endPoint x: 228, endPoint y: 128, distance: 7.0
click at [228, 73] on label "200" at bounding box center [225, 66] width 14 height 13
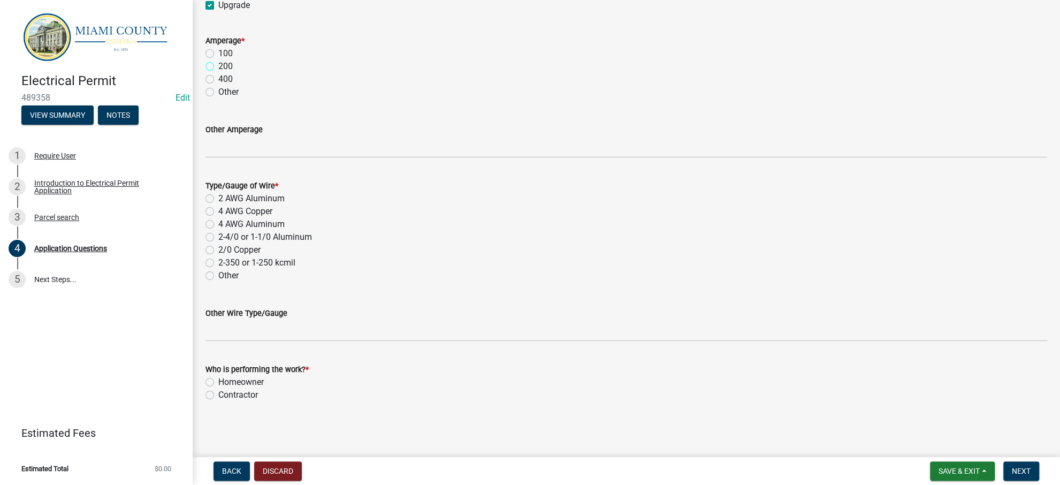
click at [225, 67] on input "200" at bounding box center [221, 63] width 7 height 7
radio input "true"
click at [285, 192] on label "2 AWG Aluminum" at bounding box center [251, 198] width 66 height 13
click at [225, 192] on input "2 AWG Aluminum" at bounding box center [221, 195] width 7 height 7
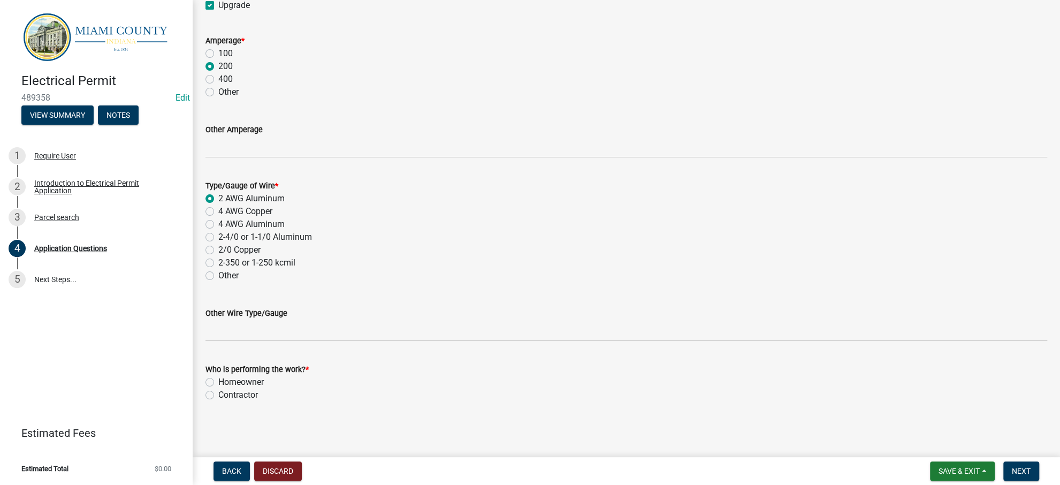
radio input "true"
click at [253, 388] on label "Contractor" at bounding box center [238, 394] width 40 height 13
click at [225, 388] on input "Contractor" at bounding box center [221, 391] width 7 height 7
radio input "true"
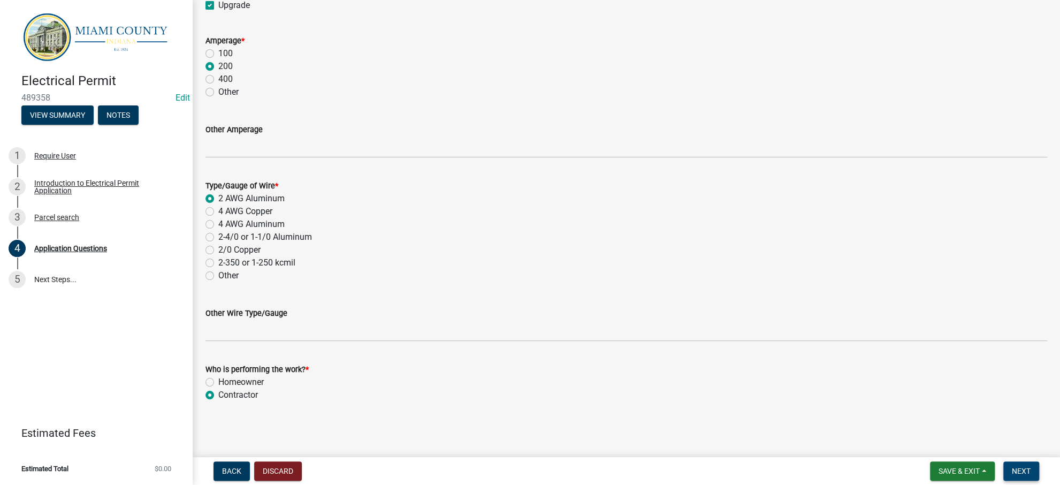
click at [1015, 467] on span "Next" at bounding box center [1021, 471] width 19 height 9
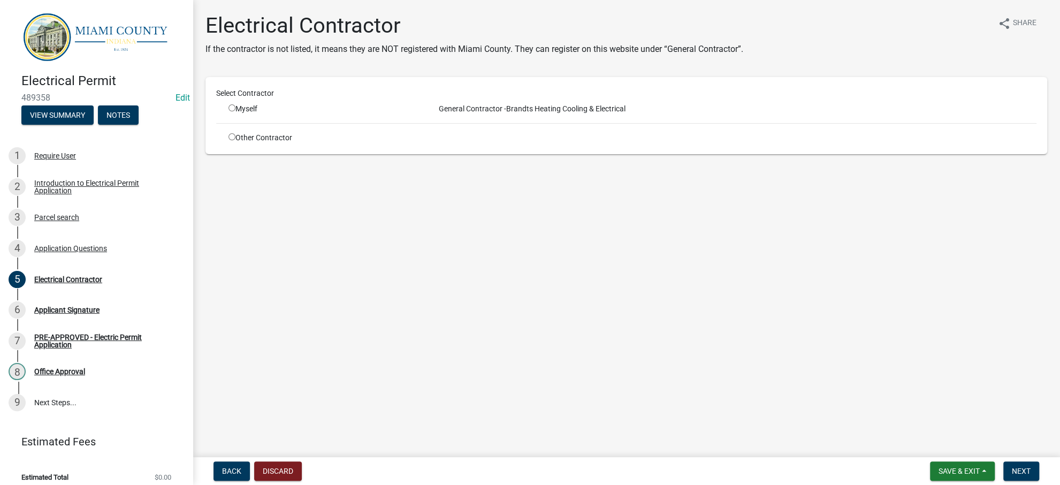
click at [226, 134] on div "Select Contractor Myself General Contractor - Brandts Heating Cooling & Electri…" at bounding box center [626, 116] width 820 height 56
click at [235, 111] on input "radio" at bounding box center [231, 107] width 7 height 7
radio input "true"
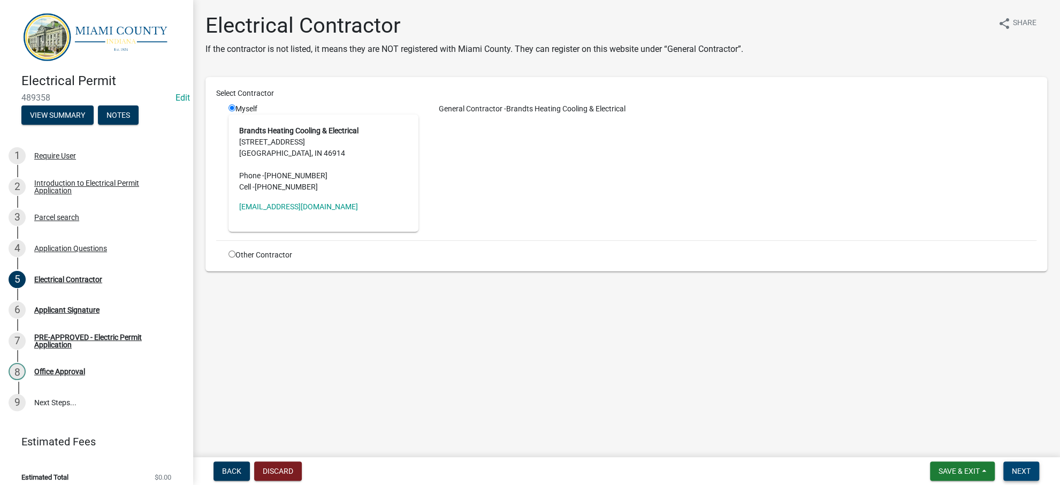
click at [1006, 461] on button "Next" at bounding box center [1021, 470] width 36 height 19
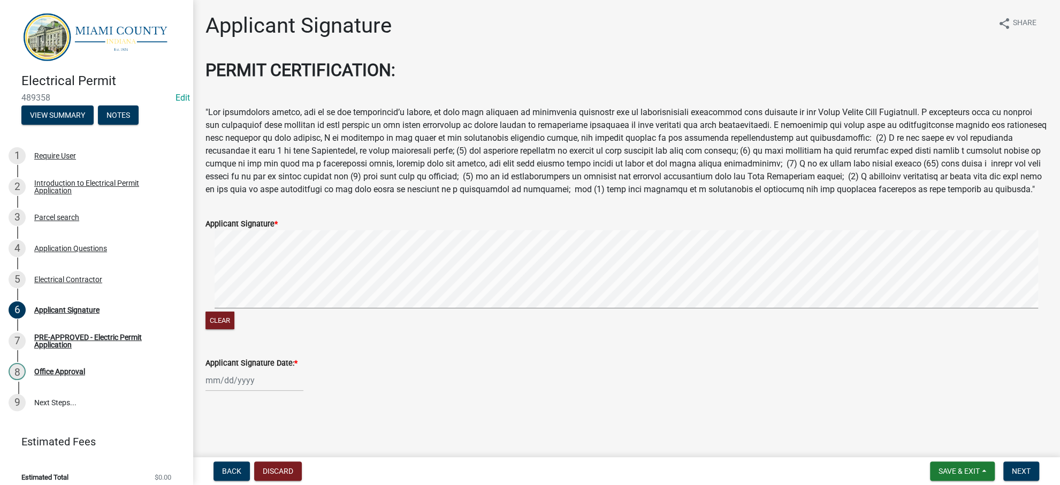
scroll to position [103, 0]
click at [94, 120] on button "View Summary" at bounding box center [57, 114] width 72 height 19
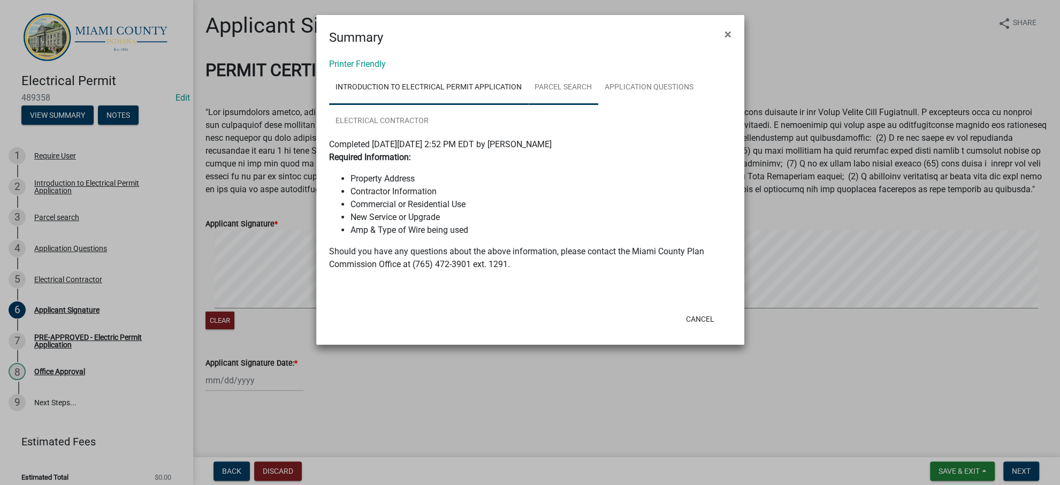
drag, startPoint x: 622, startPoint y: 98, endPoint x: 624, endPoint y: 121, distance: 23.6
click at [598, 98] on link "Parcel search" at bounding box center [563, 88] width 70 height 34
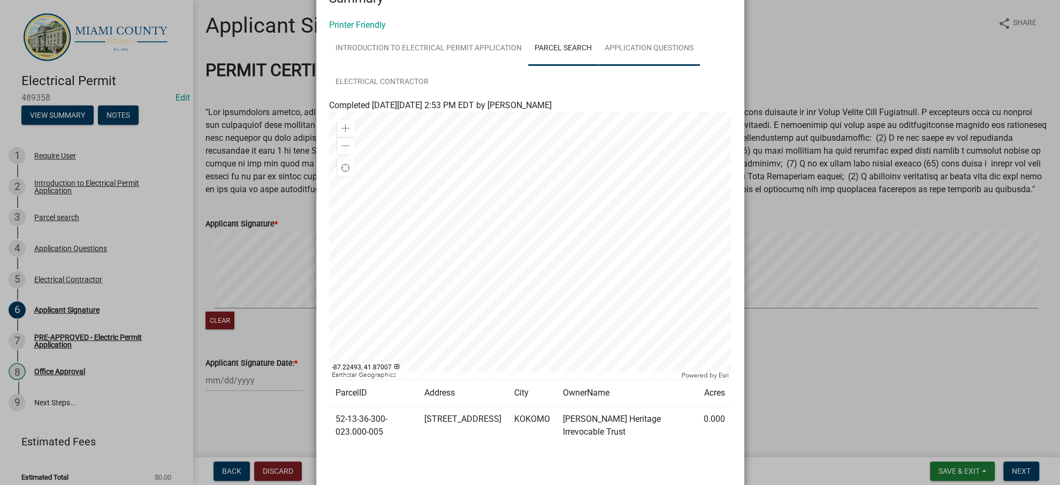
scroll to position [0, 0]
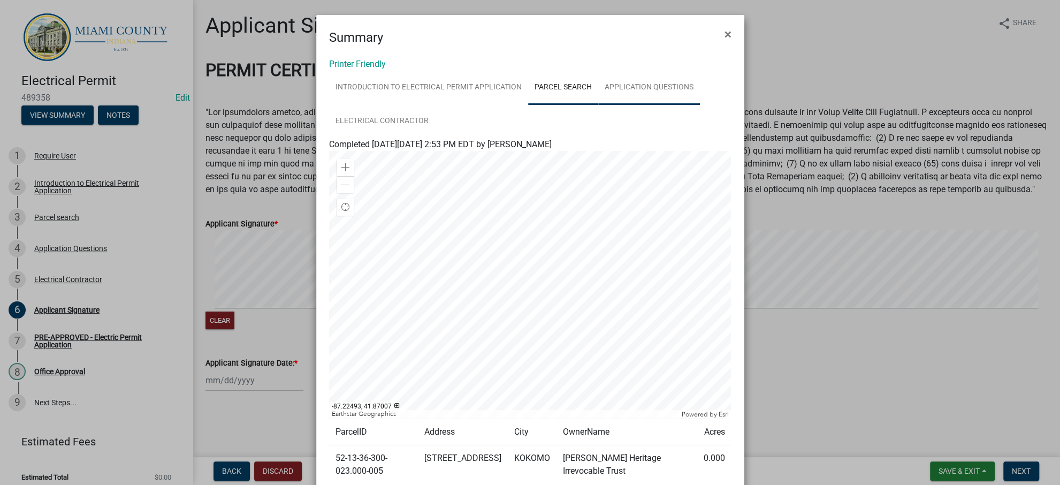
click at [598, 105] on link "Application Questions" at bounding box center [649, 88] width 102 height 34
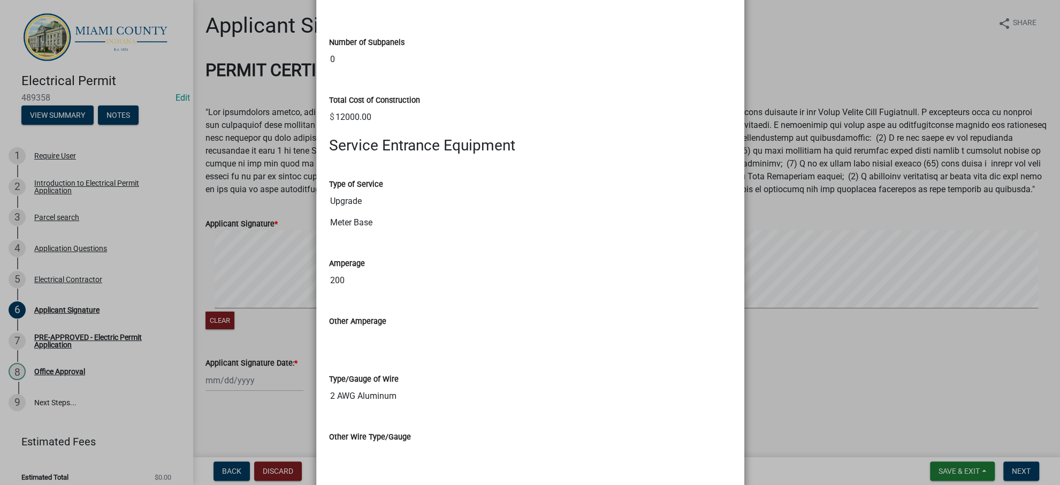
scroll to position [1497, 0]
click at [811, 149] on ngb-modal-window "Summary × Printer Friendly Introduction to Electrical Permit Application Parcel…" at bounding box center [530, 242] width 1060 height 485
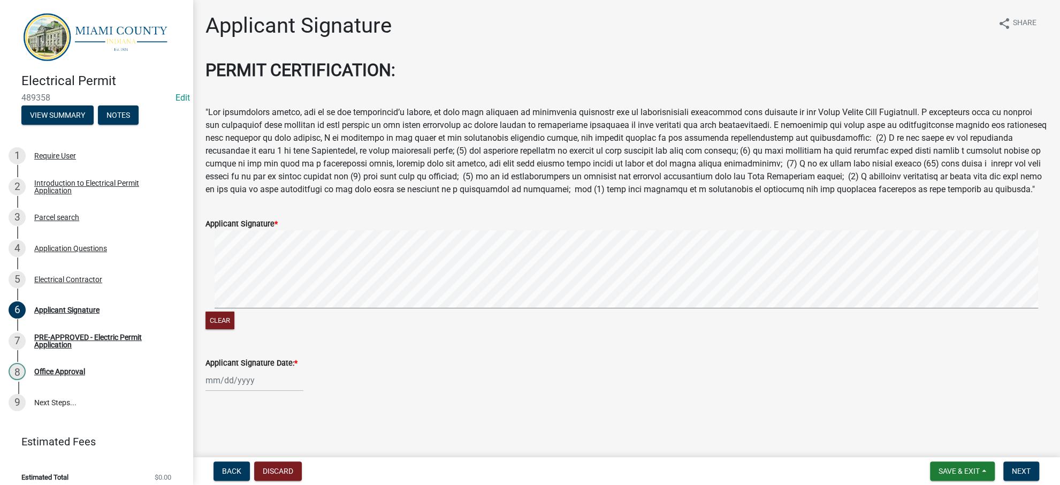
click at [266, 377] on div at bounding box center [254, 380] width 98 height 22
select select "10"
select select "2025"
click at [242, 275] on div "7" at bounding box center [233, 283] width 17 height 17
type input "[DATE]"
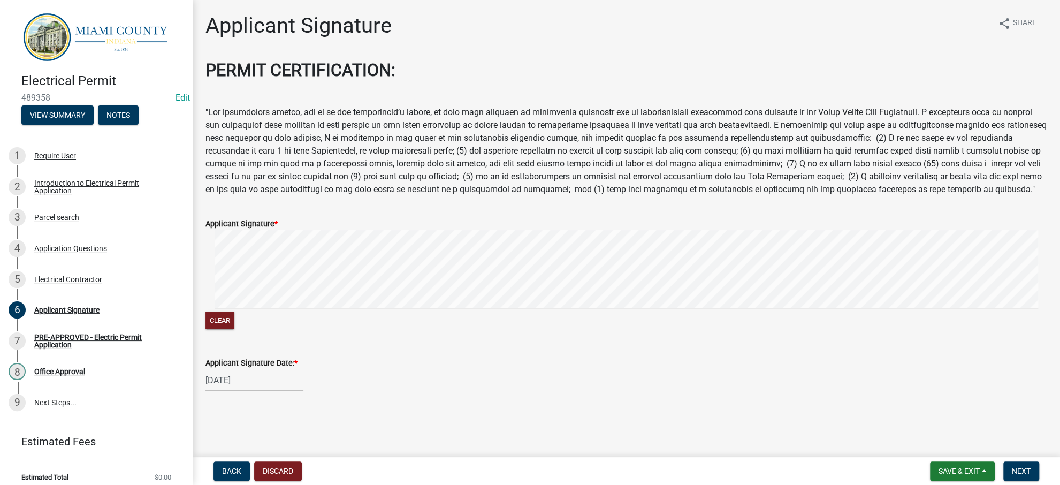
click at [593, 371] on div "[DATE]" at bounding box center [626, 380] width 842 height 22
click at [1011, 461] on button "Next" at bounding box center [1021, 470] width 36 height 19
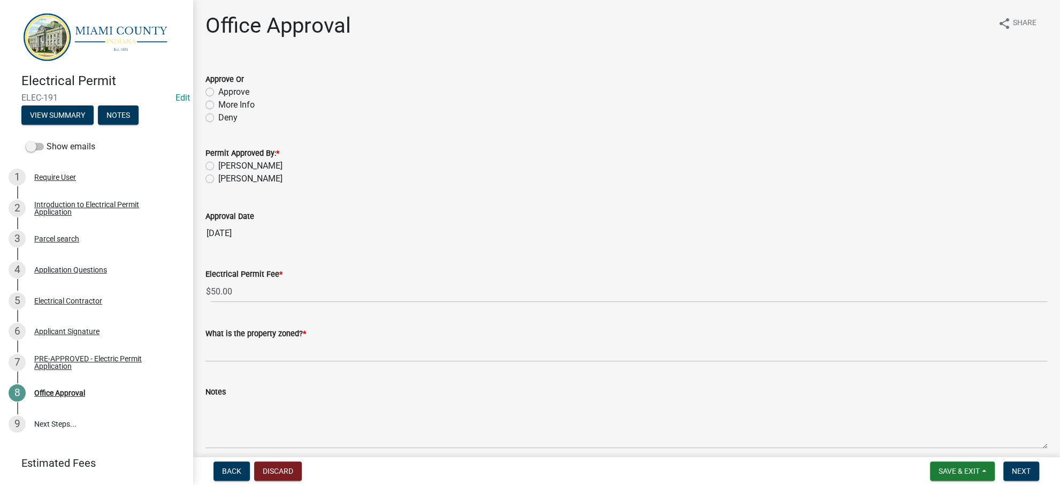
click at [249, 98] on label "Approve" at bounding box center [233, 92] width 31 height 13
click at [225, 93] on input "Approve" at bounding box center [221, 89] width 7 height 7
radio input "true"
click at [264, 172] on label "Corey Roser" at bounding box center [250, 165] width 64 height 13
click at [225, 166] on input "Corey Roser" at bounding box center [221, 162] width 7 height 7
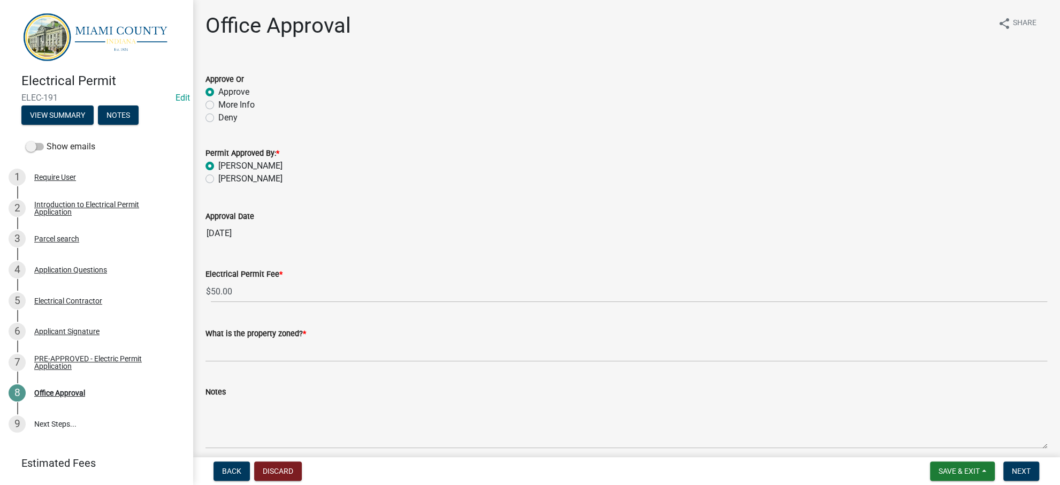
radio input "true"
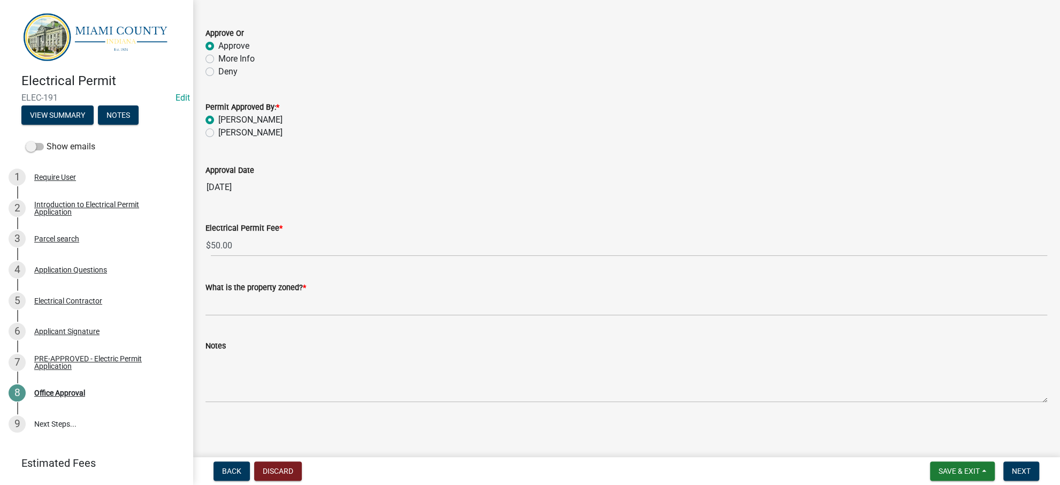
scroll to position [161, 0]
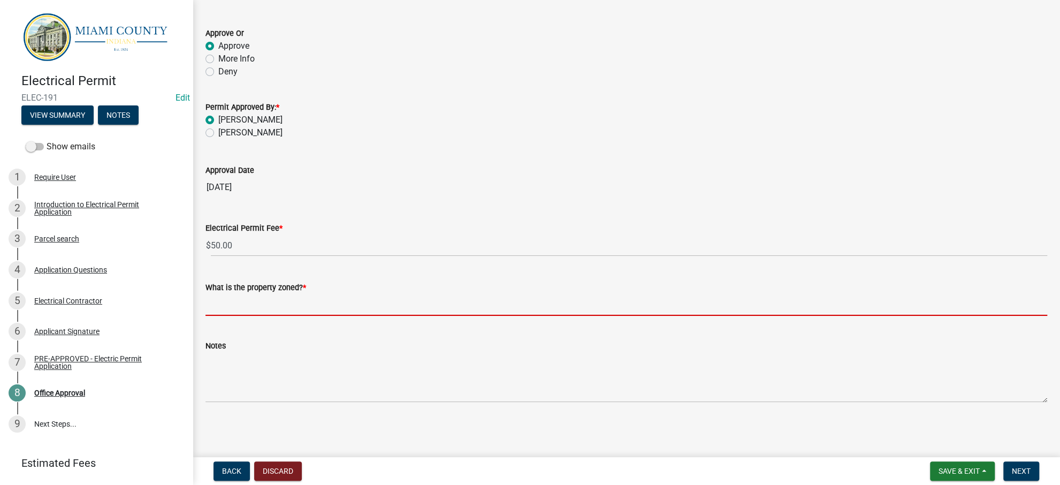
click at [208, 294] on input "What is the property zoned? *" at bounding box center [626, 305] width 842 height 22
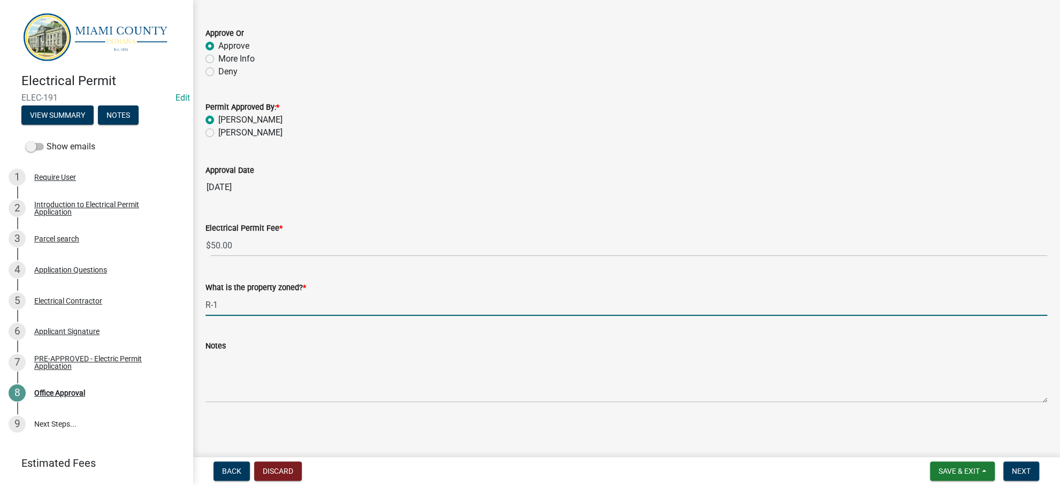
type input "R-1"
click at [448, 324] on div "Notes" at bounding box center [626, 363] width 842 height 78
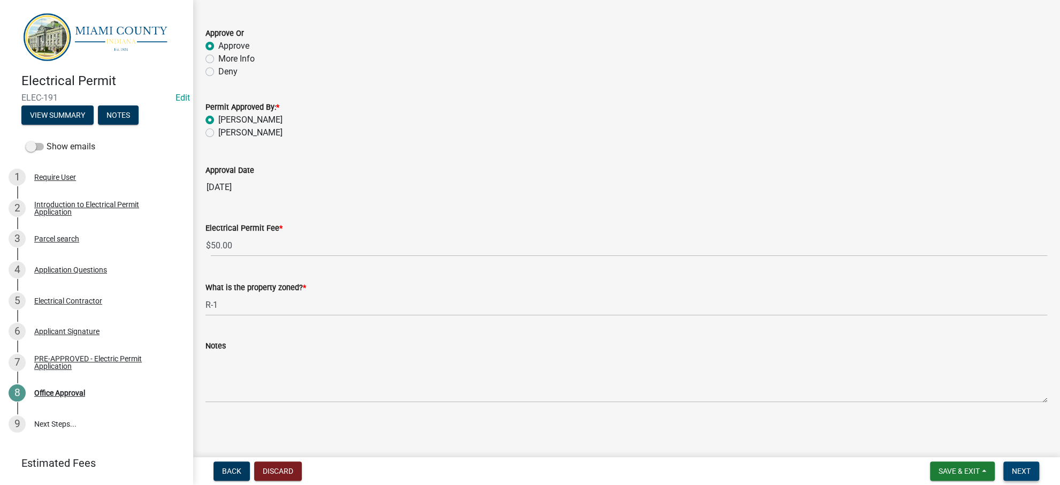
click at [1018, 461] on button "Next" at bounding box center [1021, 470] width 36 height 19
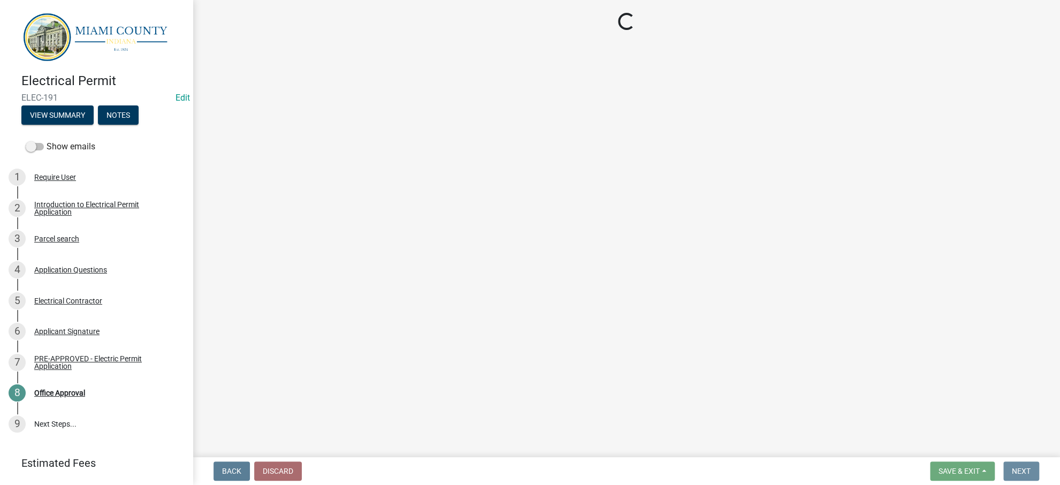
scroll to position [0, 0]
select select "3: 3"
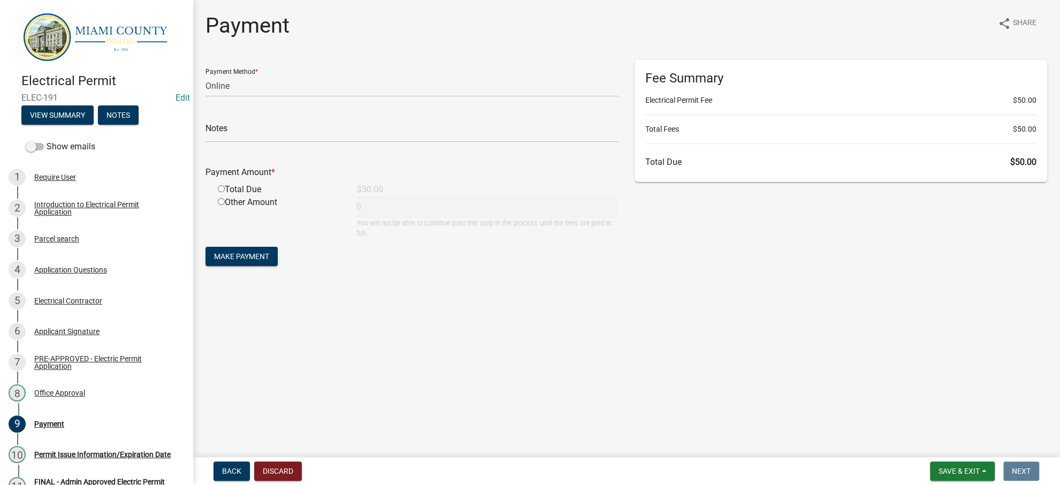
click at [800, 288] on div "Payment share Share Payment Method * Credit Card POS Check Cash Online Notes Pa…" at bounding box center [626, 150] width 858 height 275
click at [788, 278] on div "Fee Summary Electrical Permit Fee $50.00 Total Fees $50.00 Total Due $50.00" at bounding box center [840, 169] width 429 height 218
click at [774, 288] on div "Payment share Share Payment Method * Credit Card POS Check Cash Online Notes Pa…" at bounding box center [626, 150] width 858 height 275
click at [224, 192] on input "radio" at bounding box center [221, 188] width 7 height 7
radio input "true"
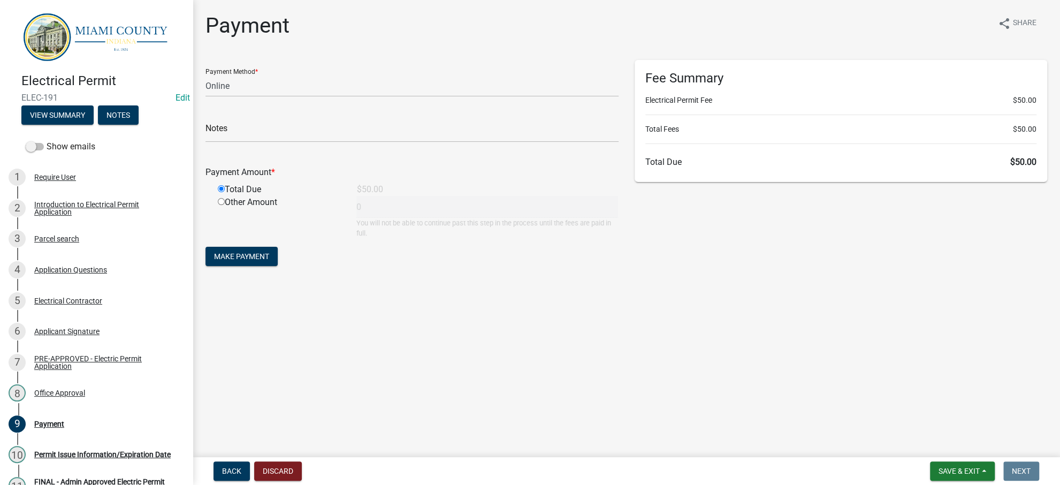
type input "50"
click at [800, 361] on main "Payment share Share Payment Method * Credit Card POS Check Cash Online Notes Pa…" at bounding box center [626, 226] width 867 height 453
click at [269, 261] on span "Make Payment" at bounding box center [241, 256] width 55 height 9
click at [765, 278] on div "Fee Summary Electrical Permit Fee $50.00 Total Fees $50.00 Total Due $50.00" at bounding box center [840, 169] width 429 height 218
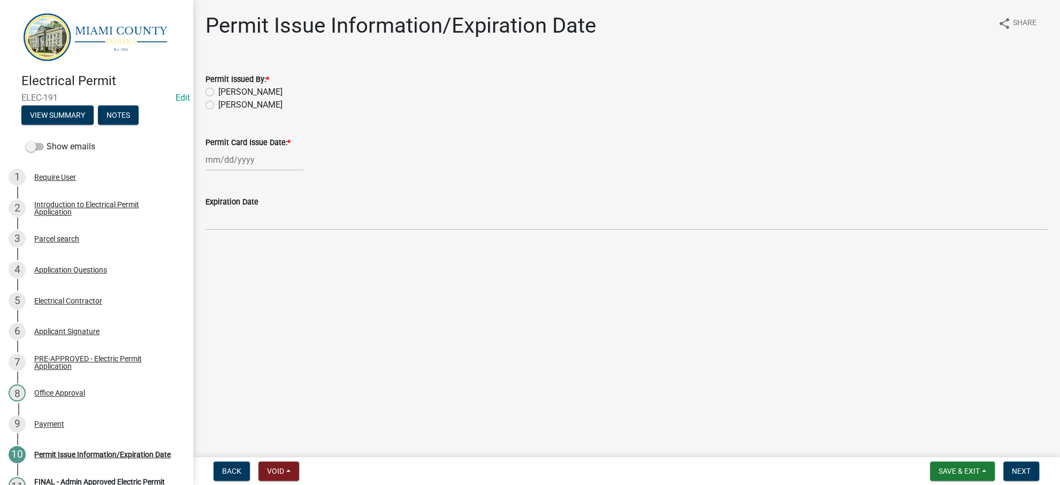
click at [218, 98] on label "Corey Roser" at bounding box center [250, 92] width 64 height 13
click at [218, 93] on input "Corey Roser" at bounding box center [221, 89] width 7 height 7
radio input "true"
click at [243, 171] on div at bounding box center [254, 160] width 98 height 22
select select "10"
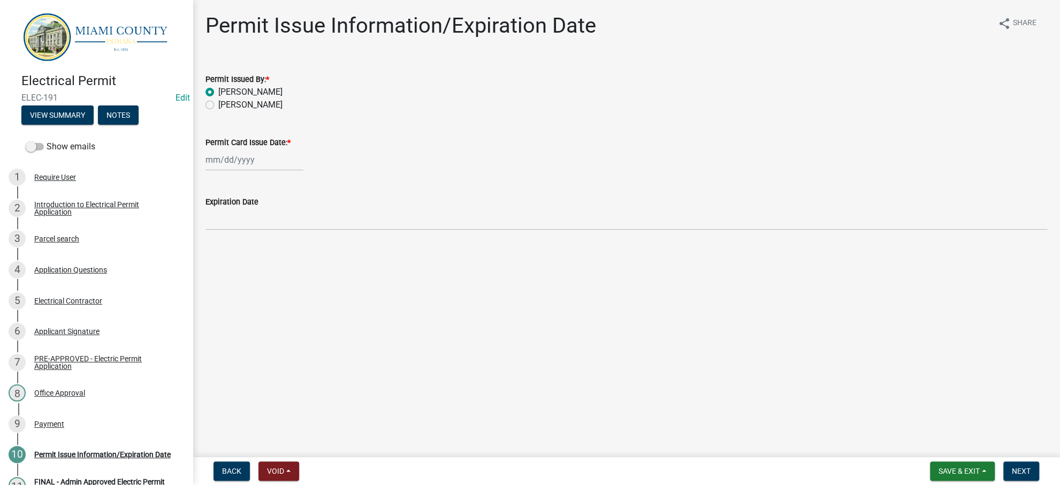
select select "2025"
click at [238, 255] on div "7" at bounding box center [233, 246] width 17 height 17
type input "[DATE]"
click at [592, 111] on div "[PERSON_NAME]" at bounding box center [626, 104] width 842 height 13
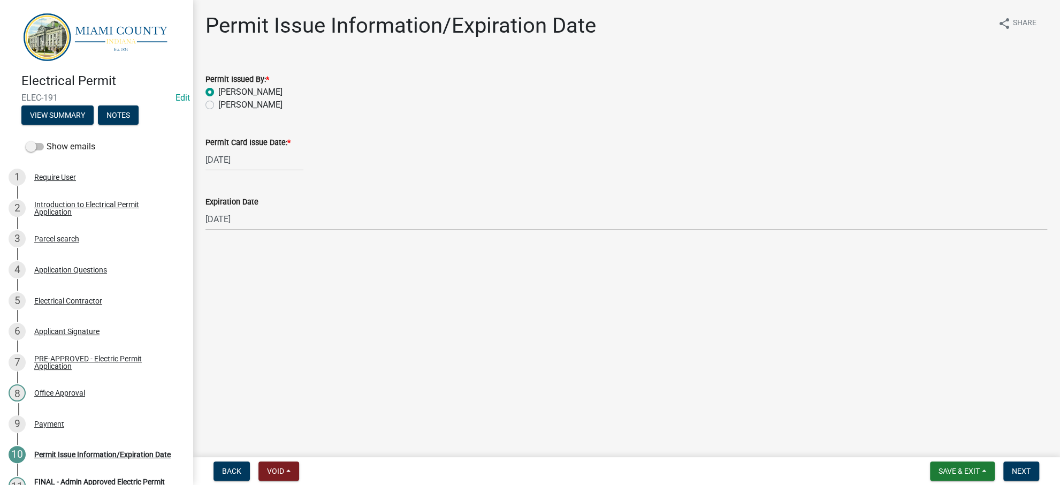
click at [723, 340] on main "Permit Issue Information/Expiration Date share Share Permit Issued By: * Corey …" at bounding box center [626, 226] width 867 height 453
click at [1024, 467] on span "Next" at bounding box center [1021, 471] width 19 height 9
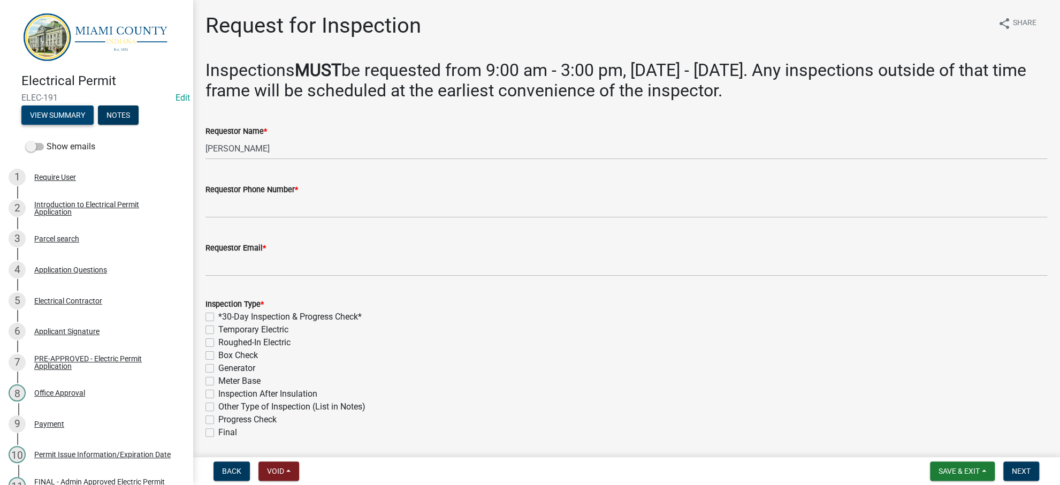
click at [81, 125] on button "View Summary" at bounding box center [57, 114] width 72 height 19
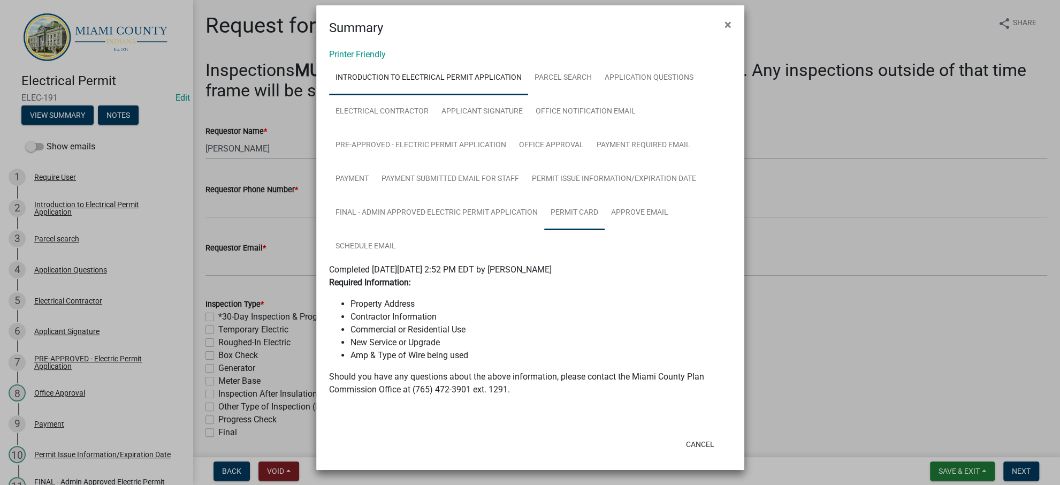
click at [605, 230] on link "Permit Card" at bounding box center [574, 213] width 60 height 34
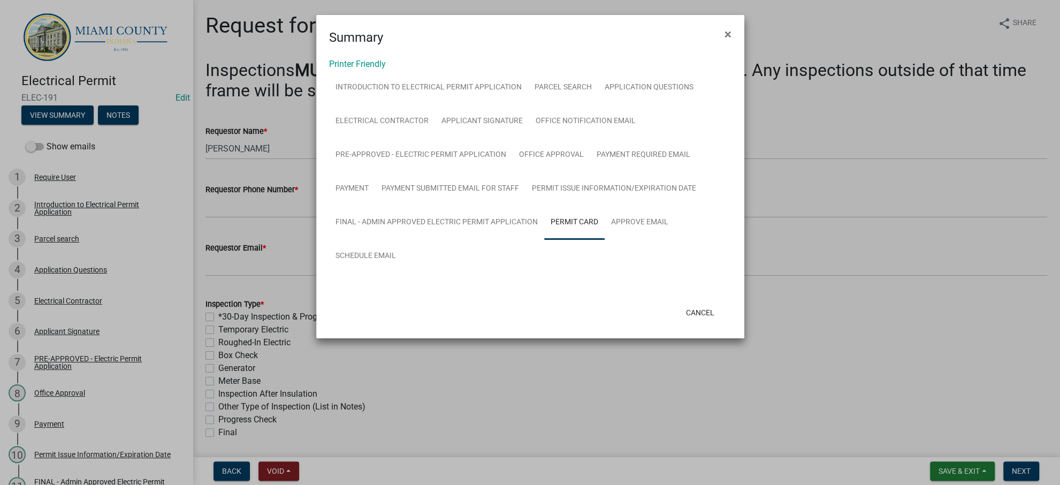
scroll to position [45, 0]
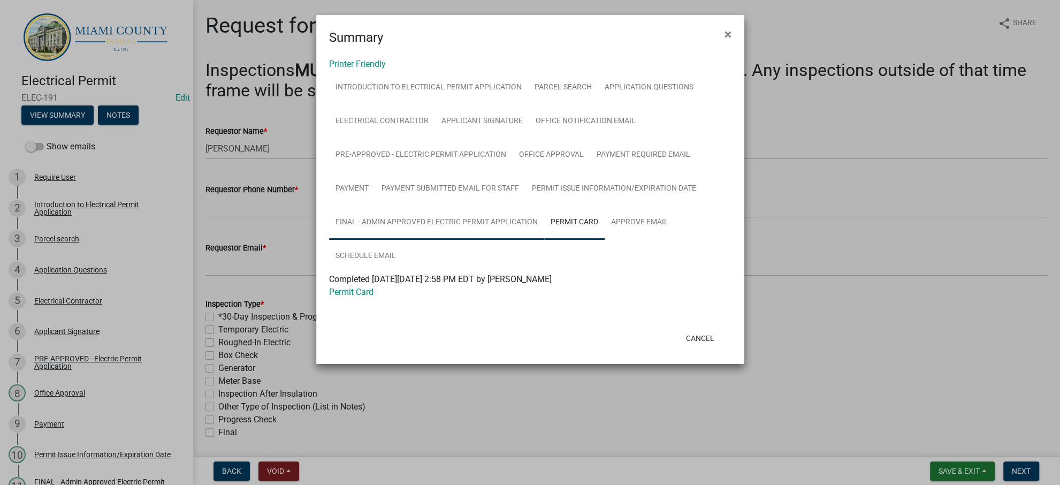
click at [442, 240] on link "FINAL - Admin Approved Electric Permit Application" at bounding box center [436, 222] width 215 height 34
click at [655, 247] on ul "Introduction to Electrical Permit Application Parcel search Application Questio…" at bounding box center [530, 172] width 402 height 202
click at [375, 187] on link "Payment" at bounding box center [352, 189] width 46 height 34
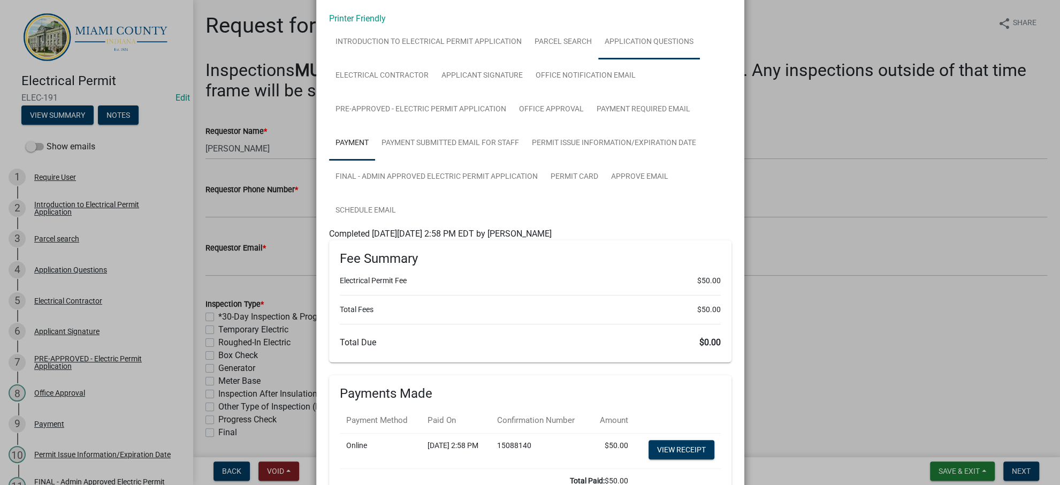
click at [598, 59] on link "Application Questions" at bounding box center [649, 42] width 102 height 34
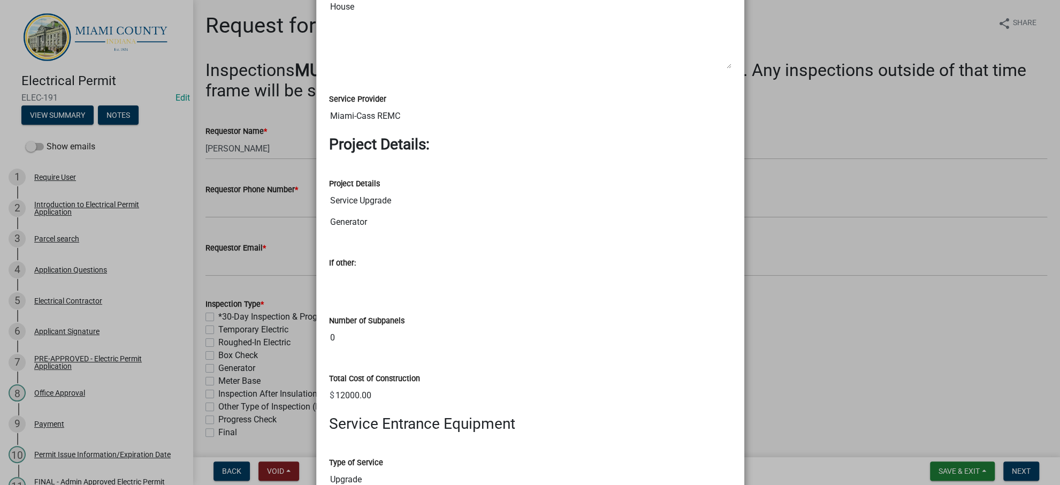
scroll to position [1354, 0]
drag, startPoint x: 420, startPoint y: 171, endPoint x: 323, endPoint y: 173, distance: 97.4
click at [270, 209] on ngb-modal-window "Summary × Printer Friendly Introduction to Electrical Permit Application Parcel…" at bounding box center [530, 242] width 1060 height 485
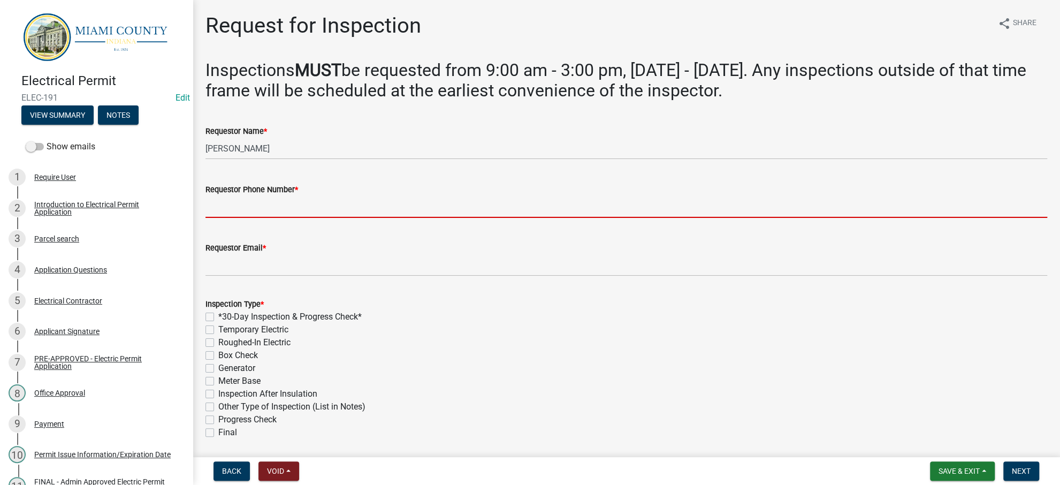
click at [262, 218] on input "Requestor Phone Number *" at bounding box center [626, 207] width 842 height 22
paste input "463-254-6076"
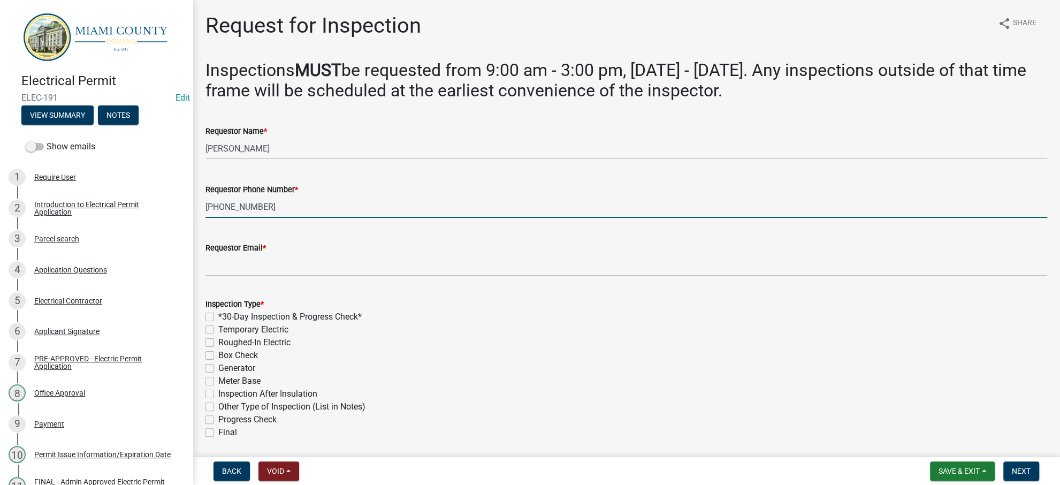
type input "463-254-6076"
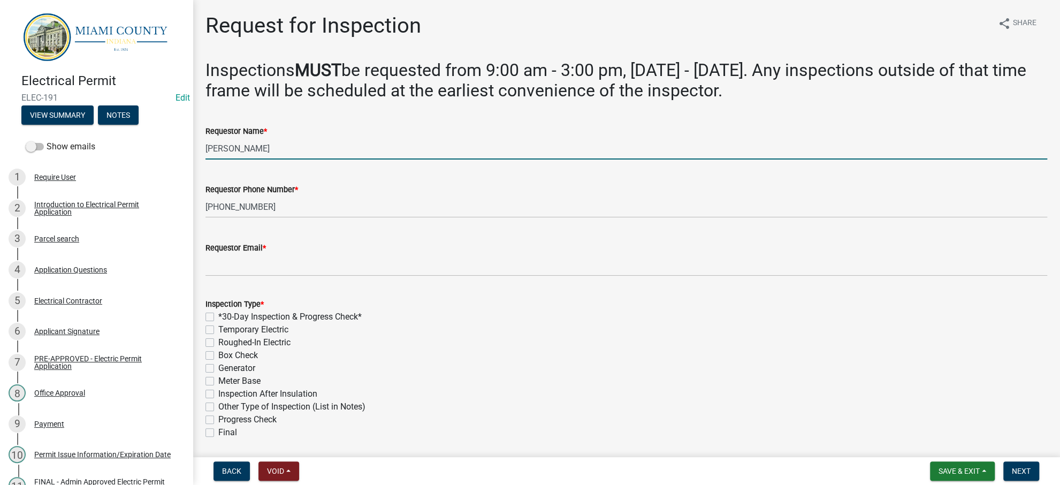
drag, startPoint x: 262, startPoint y: 214, endPoint x: 204, endPoint y: 209, distance: 58.0
click at [204, 159] on div "Requestor Name * Corey" at bounding box center [626, 135] width 858 height 50
type input "Joe Hinshaw"
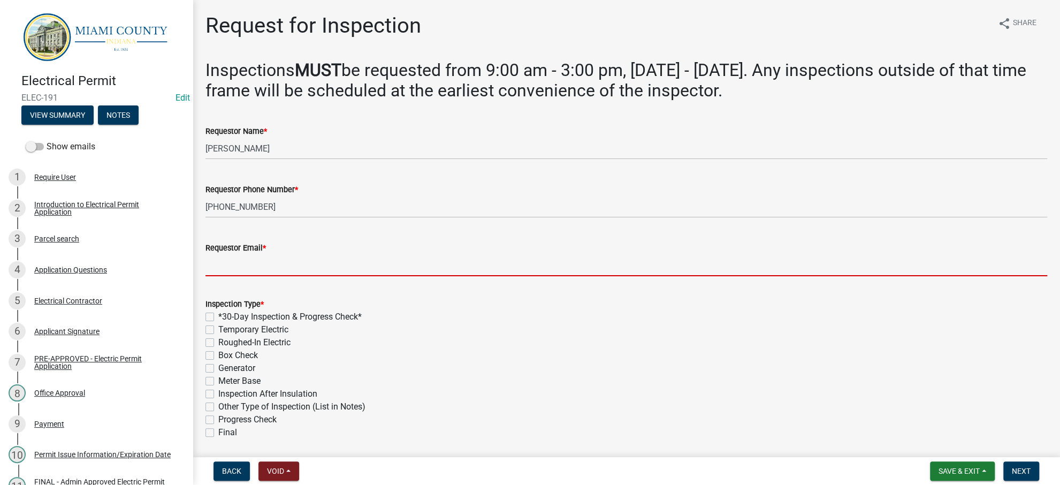
click at [291, 276] on input "Requestor Email *" at bounding box center [626, 265] width 842 height 22
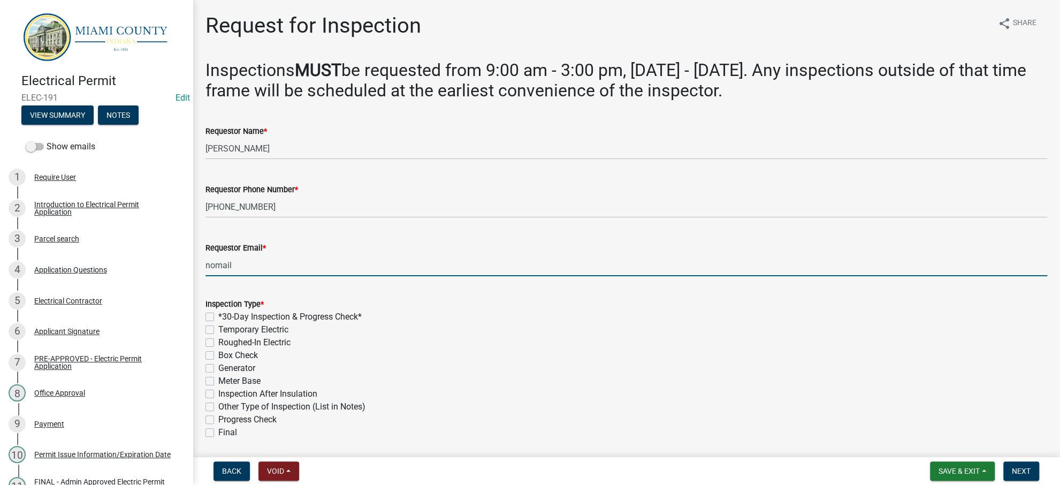
type input "nomail@nomail.com"
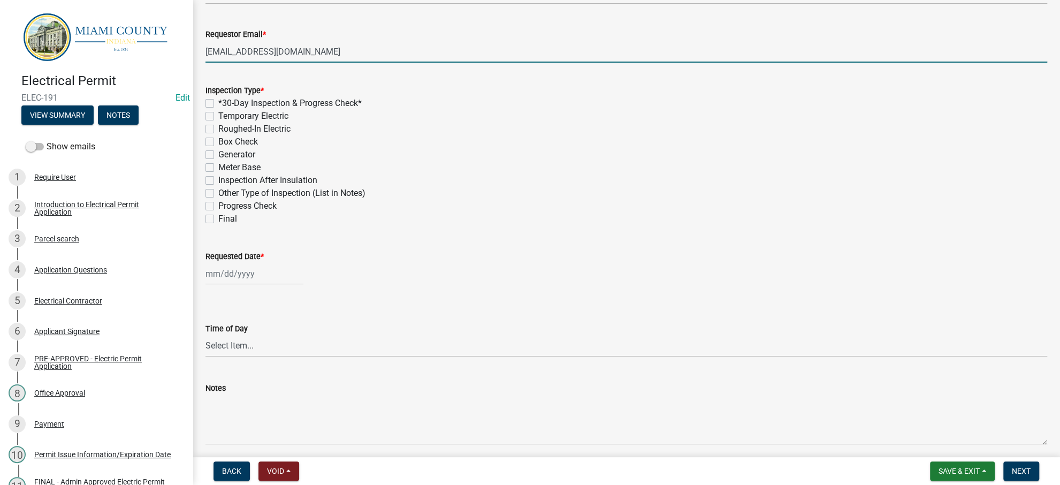
click at [362, 110] on label "*30-Day Inspection & Progress Check*" at bounding box center [289, 103] width 143 height 13
click at [225, 104] on input "*30-Day Inspection & Progress Check*" at bounding box center [221, 100] width 7 height 7
checkbox input "true"
checkbox input "false"
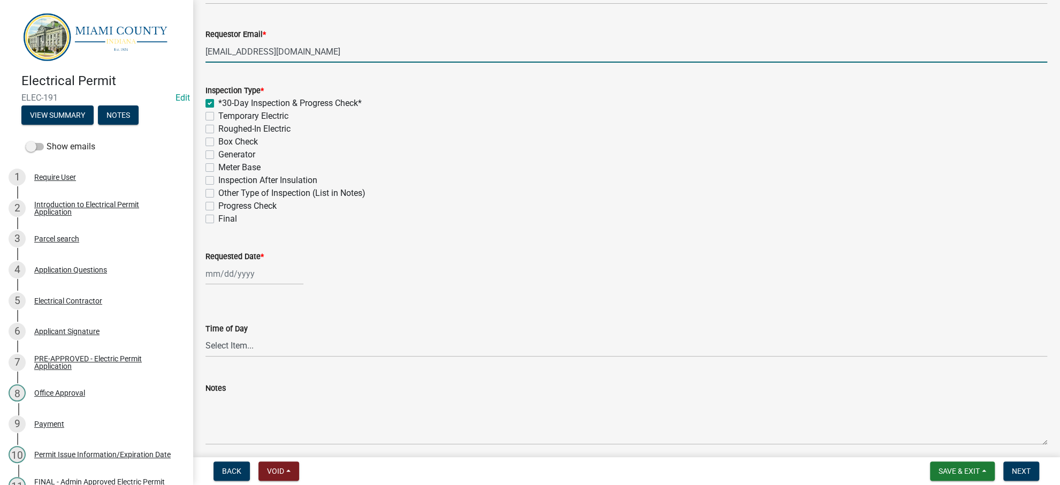
checkbox input "false"
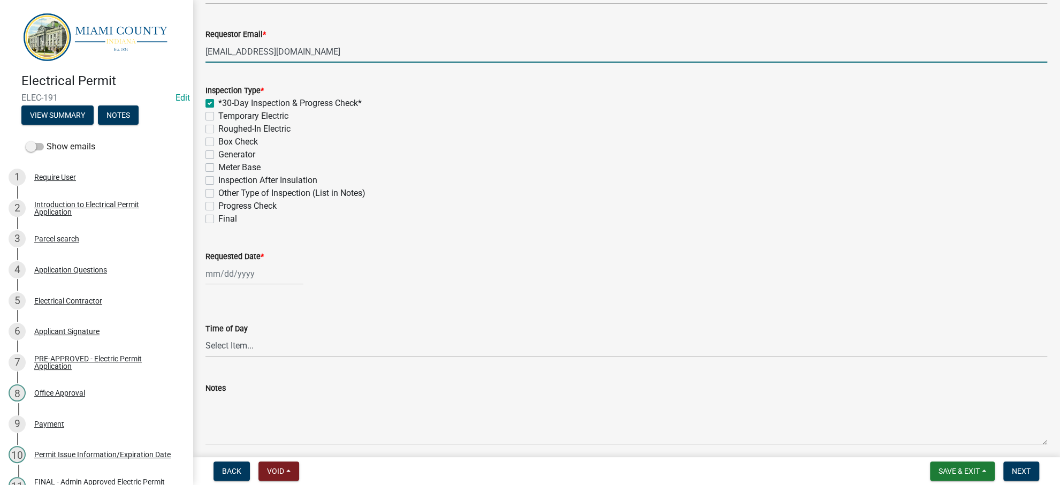
checkbox input "false"
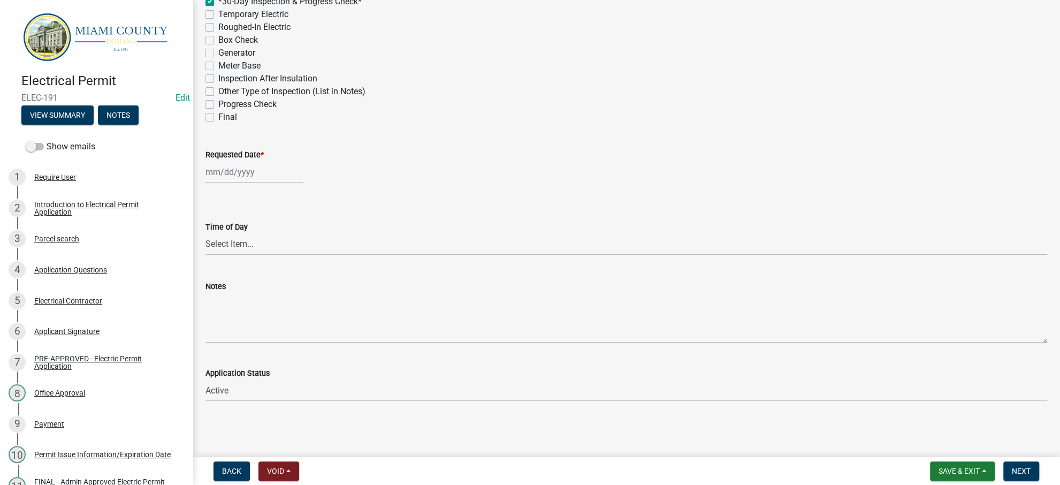
click at [261, 161] on div at bounding box center [254, 172] width 98 height 22
select select "10"
select select "2025"
click at [242, 250] on div "7" at bounding box center [233, 258] width 17 height 17
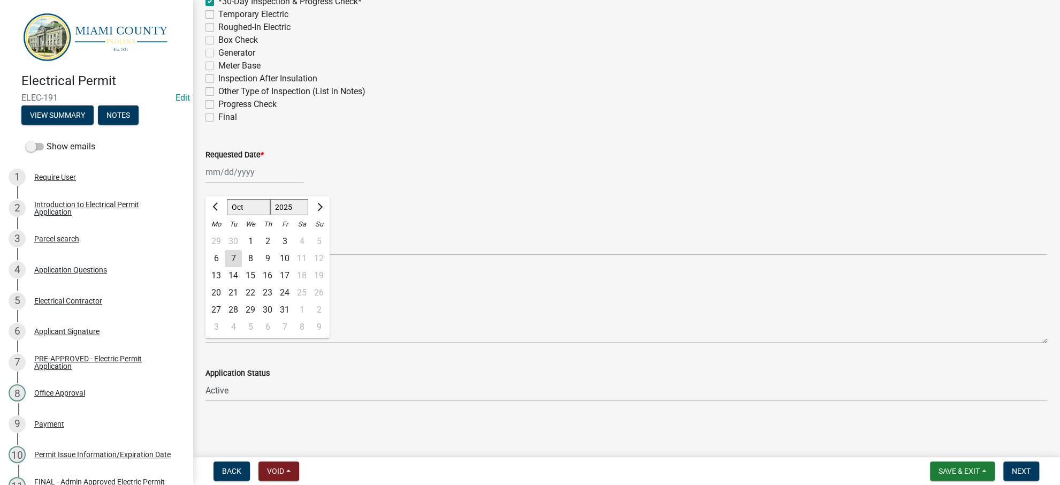
type input "[DATE]"
select select "10"
select select "2025"
click at [269, 161] on div "10/07/2025 Jan Feb Mar Apr May Jun Jul Aug Sep Oct Nov Dec 1525 1526 1527 1528 …" at bounding box center [254, 172] width 98 height 22
click at [323, 202] on span "Next month" at bounding box center [319, 206] width 8 height 8
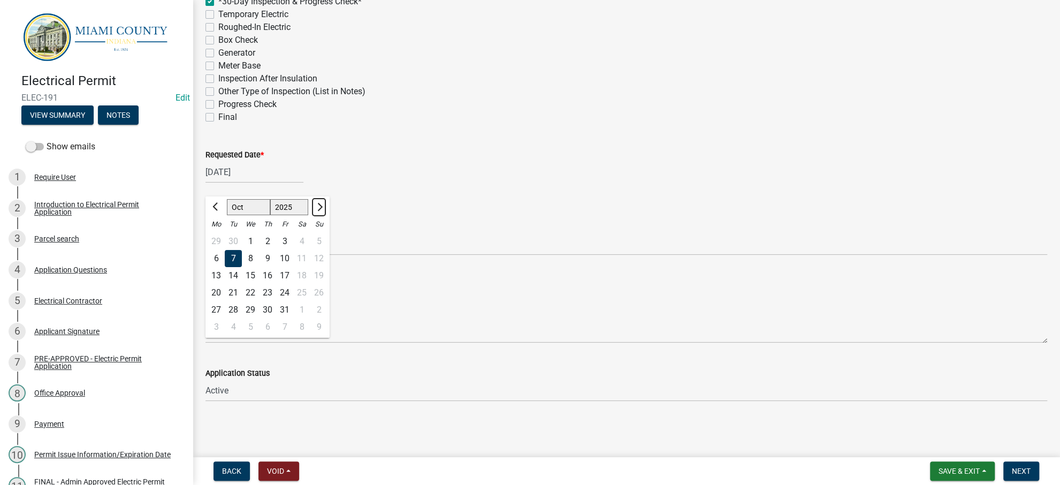
select select "11"
click at [212, 267] on div "10" at bounding box center [216, 275] width 17 height 17
type input "11/10/2025"
click at [534, 158] on wm-data-entity-input "Requested Date * 11/10/2025" at bounding box center [626, 162] width 842 height 59
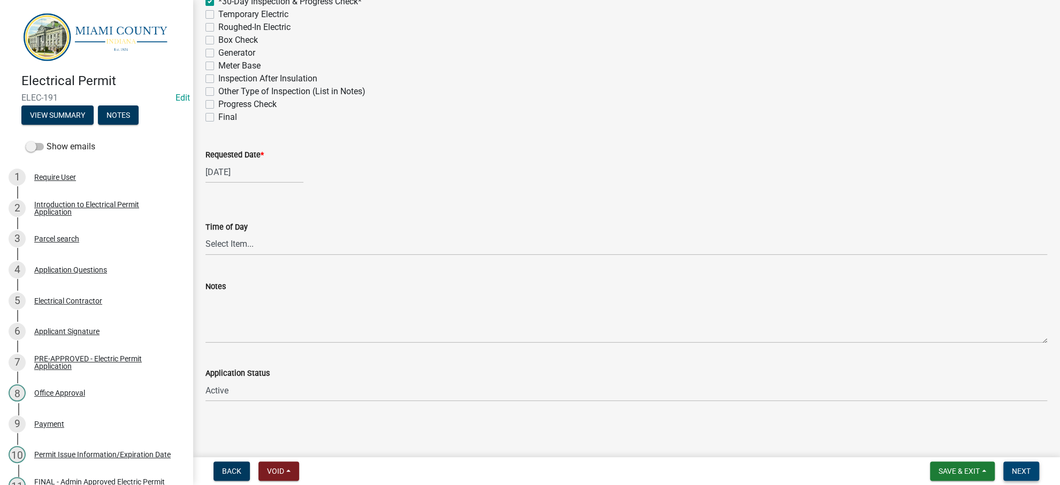
click at [1012, 467] on span "Next" at bounding box center [1021, 471] width 19 height 9
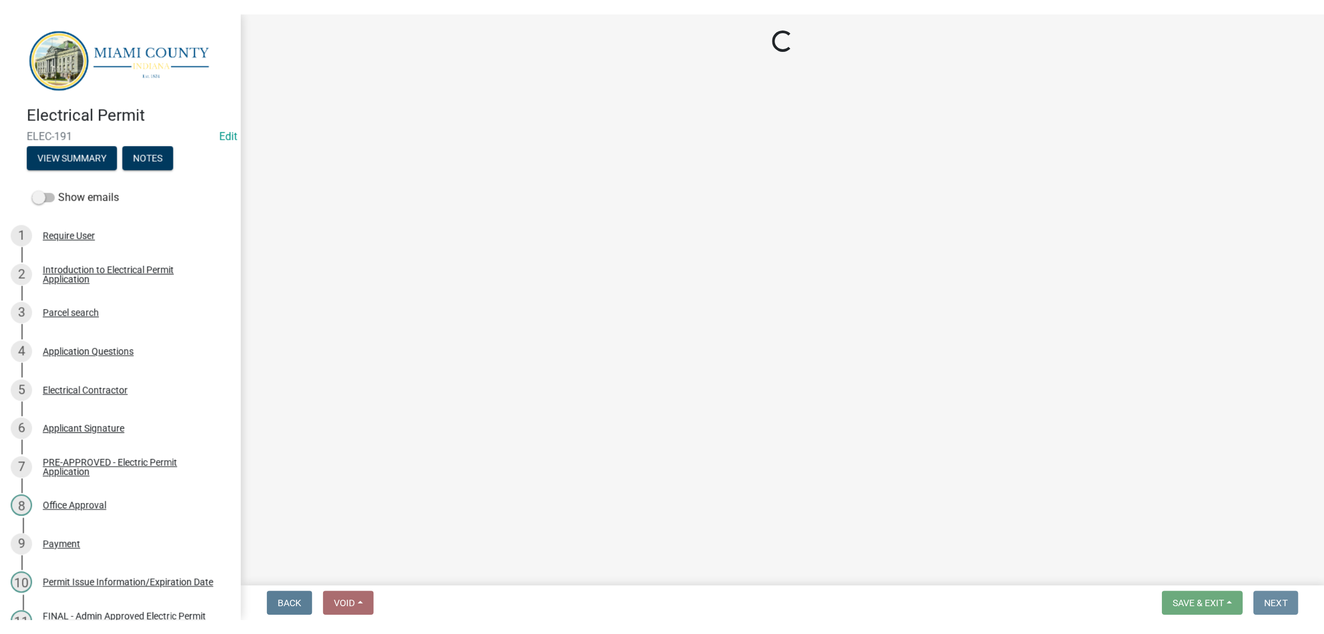
scroll to position [0, 0]
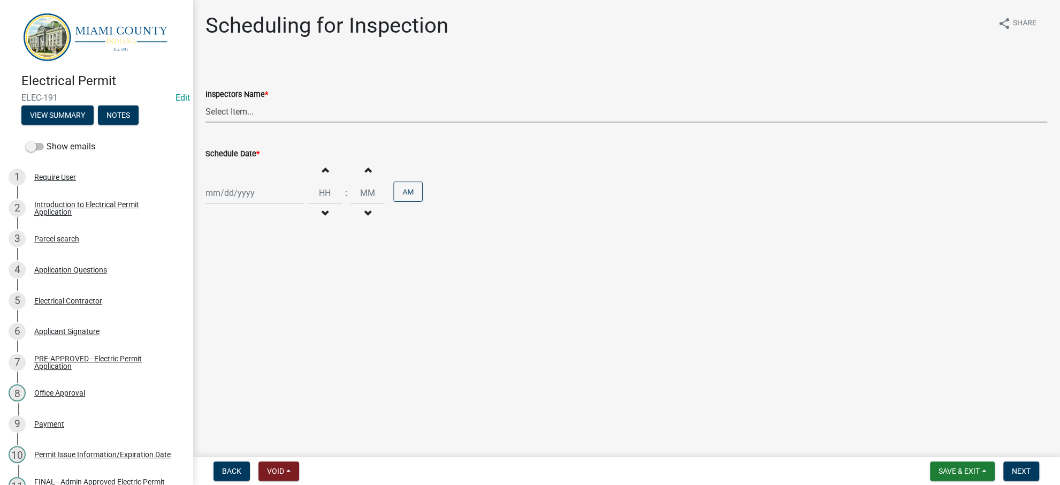
click at [257, 123] on select "Select Item... bmthomas (Brooklyn Thomas) croser (Corey) megangipson (Megan Gip…" at bounding box center [626, 112] width 842 height 22
select select "25b75ae6-03c7-4280-9b34-fcf63005d5e5"
click at [208, 123] on select "Select Item... bmthomas (Brooklyn Thomas) croser (Corey) megangipson (Megan Gip…" at bounding box center [626, 112] width 842 height 22
click at [248, 204] on div at bounding box center [254, 193] width 98 height 22
select select "10"
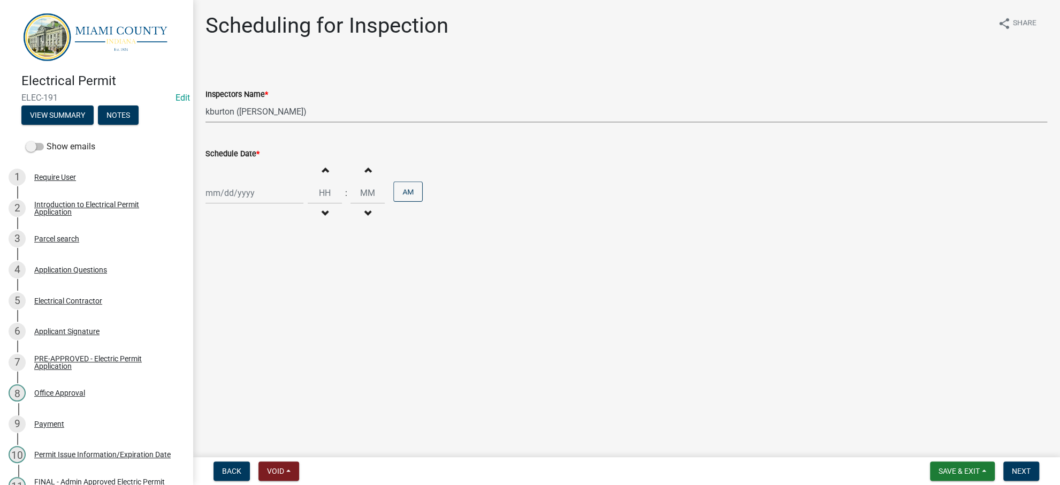
select select "2025"
click at [325, 242] on button "Next month" at bounding box center [318, 233] width 13 height 17
select select "11"
click at [224, 310] on div "10" at bounding box center [216, 301] width 17 height 17
type input "11/10/2025"
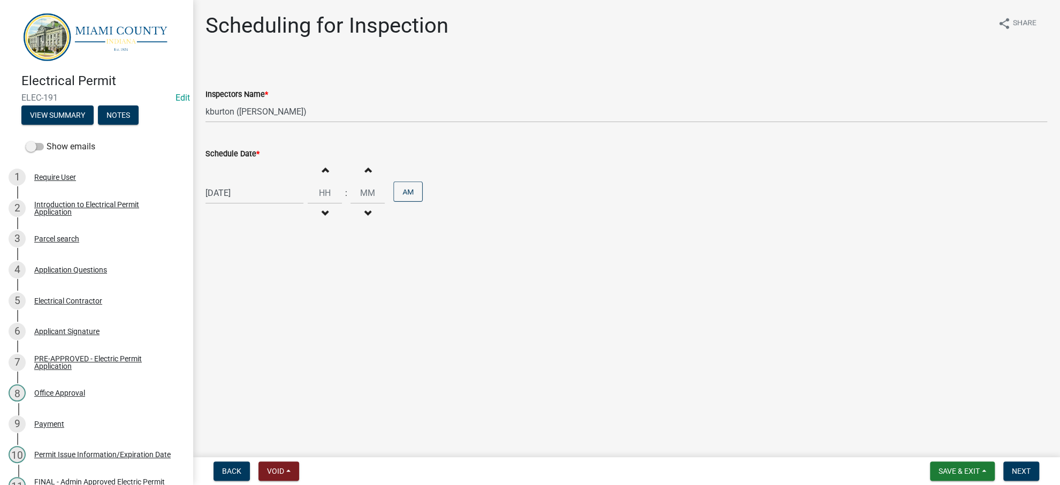
click at [595, 358] on main "Scheduling for Inspection share Share Inspectors Name * Select Item... bmthomas…" at bounding box center [626, 226] width 867 height 453
click at [1021, 474] on button "Next" at bounding box center [1021, 470] width 36 height 19
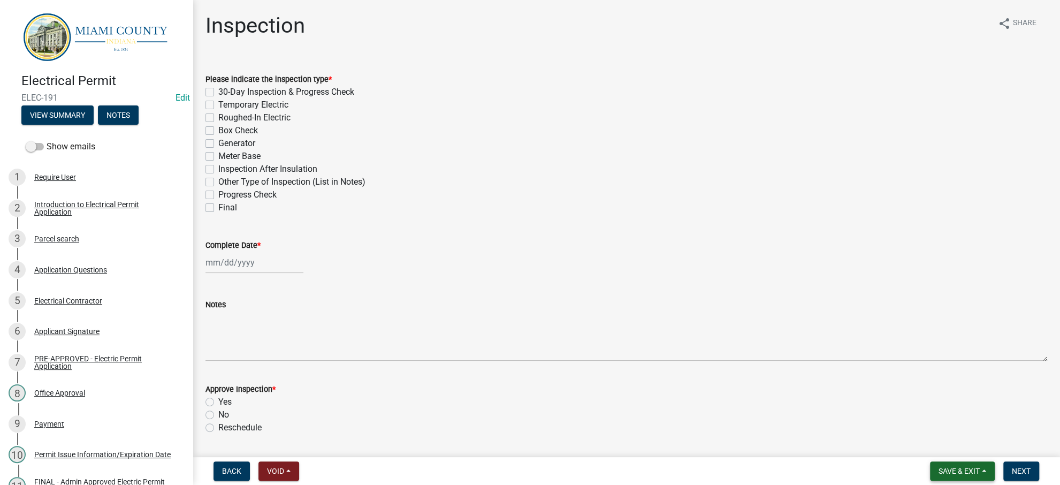
click at [938, 467] on span "Save & Exit" at bounding box center [958, 471] width 41 height 9
click at [947, 431] on button "Save & Exit" at bounding box center [952, 438] width 86 height 26
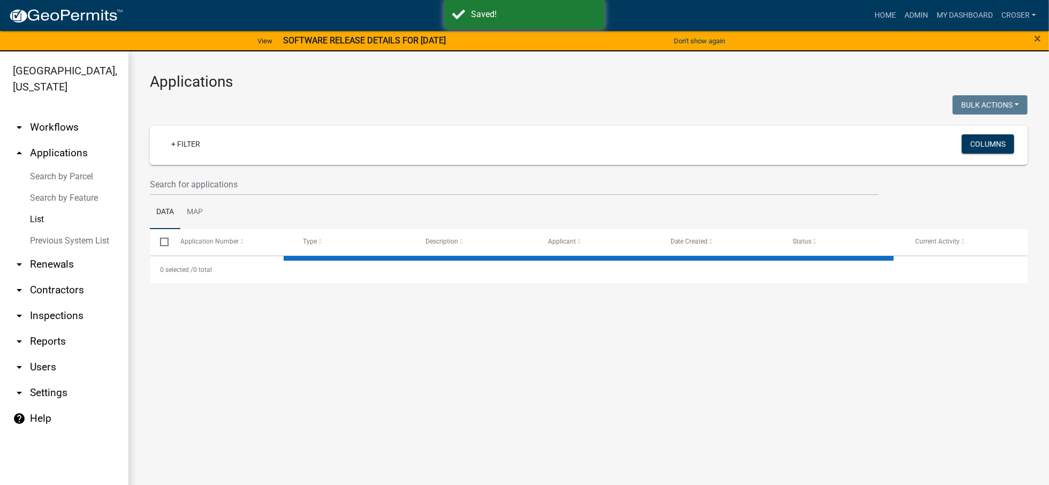
select select "3: 100"
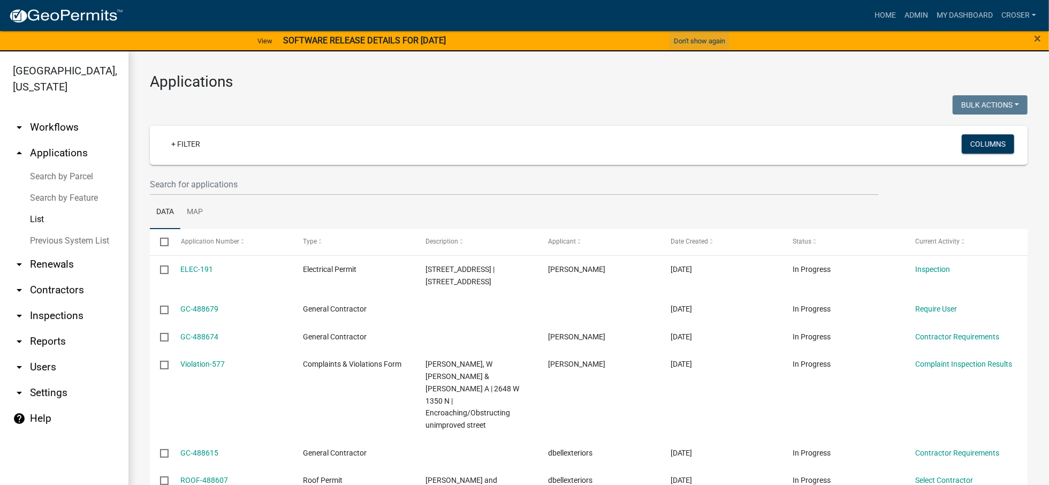
click at [715, 45] on button "Don't show again" at bounding box center [699, 41] width 60 height 18
